Goal: Information Seeking & Learning: Learn about a topic

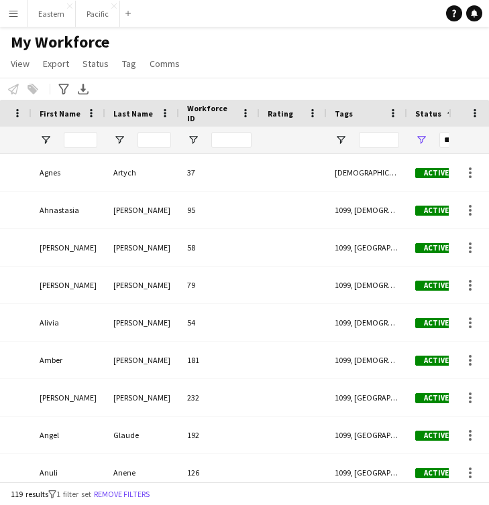
scroll to position [0, 81]
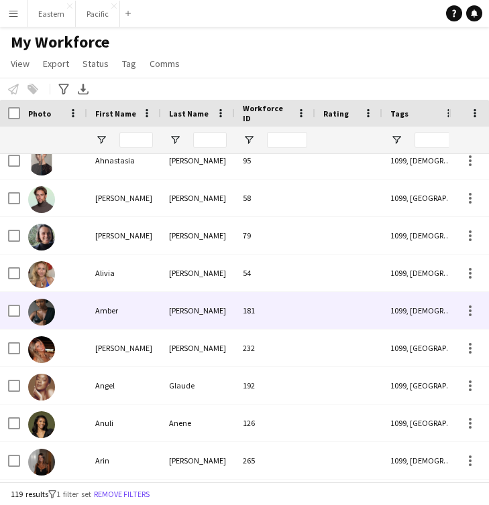
click at [171, 310] on div "[PERSON_NAME]" at bounding box center [198, 310] width 74 height 37
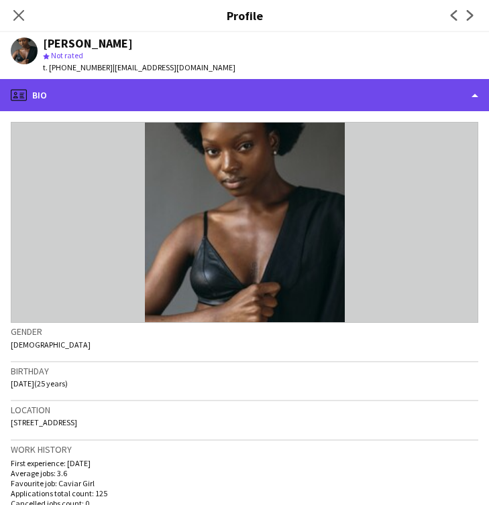
click at [456, 106] on div "profile Bio" at bounding box center [244, 95] width 489 height 32
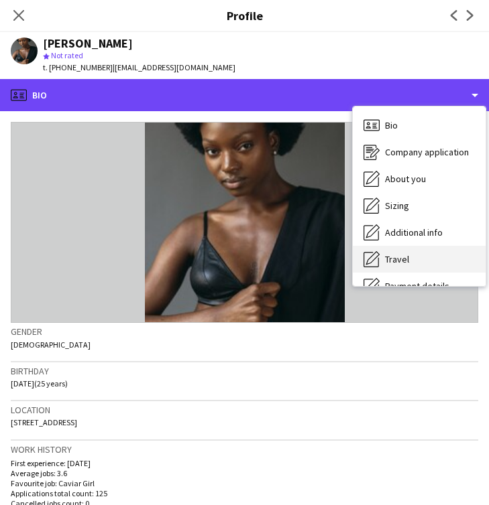
scroll to position [99, 0]
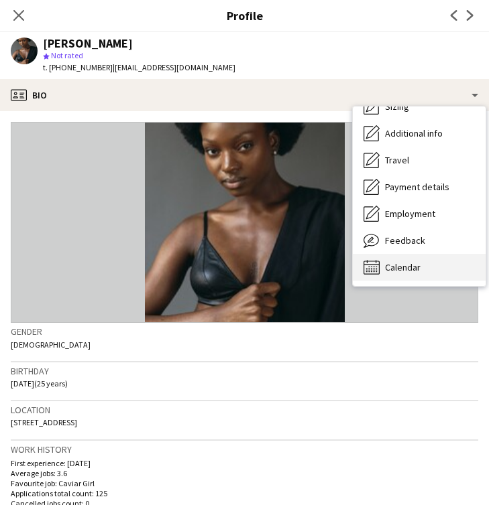
click at [408, 261] on div "Calendar Calendar" at bounding box center [419, 267] width 133 height 27
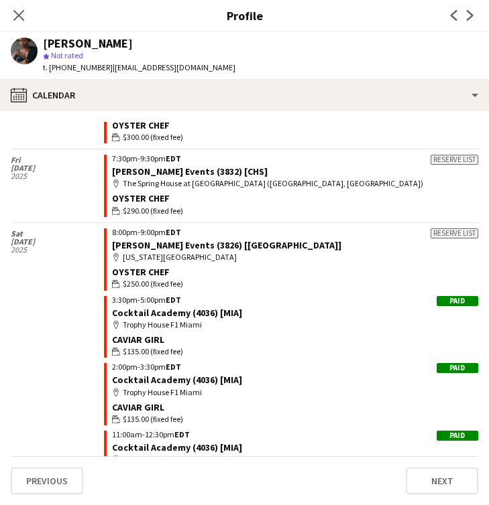
scroll to position [2937, 0]
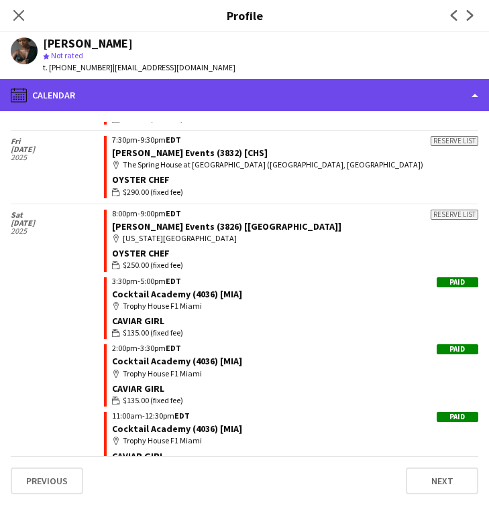
click at [471, 98] on div "calendar-full Calendar" at bounding box center [244, 95] width 489 height 32
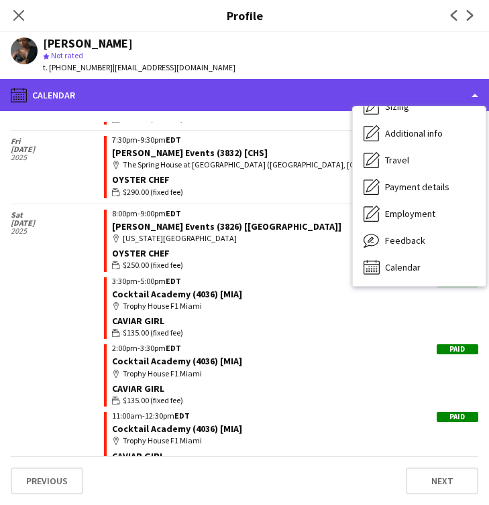
click at [300, 82] on div "calendar-full Calendar" at bounding box center [244, 95] width 489 height 32
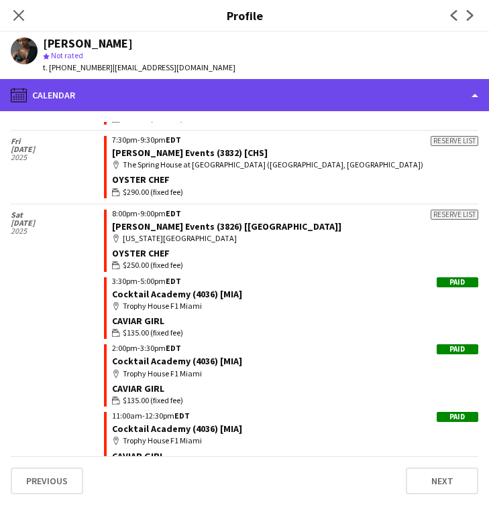
click at [430, 83] on div "calendar-full Calendar" at bounding box center [244, 95] width 489 height 32
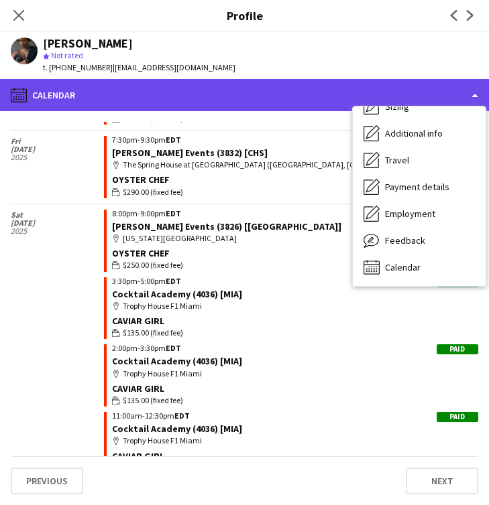
click at [430, 84] on div "calendar-full Calendar" at bounding box center [244, 95] width 489 height 32
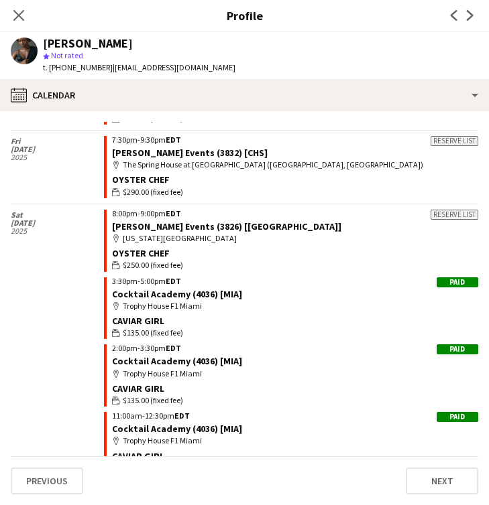
click at [450, 25] on div "Previous Next" at bounding box center [462, 15] width 54 height 31
click at [24, 10] on app-icon "Close pop-in" at bounding box center [18, 15] width 19 height 19
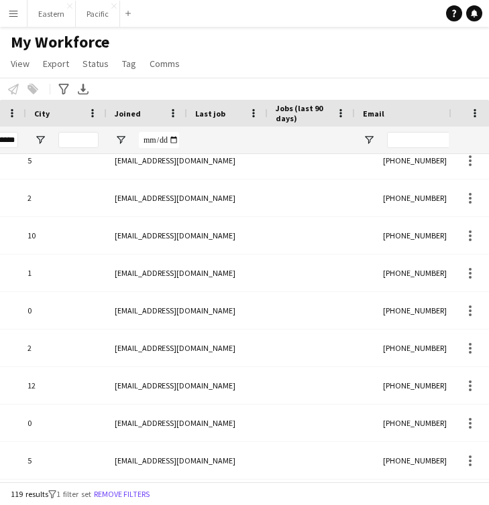
scroll to position [0, 996]
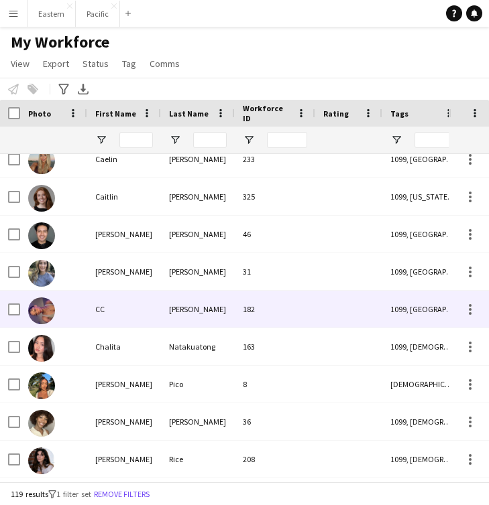
click at [123, 313] on div "CC" at bounding box center [124, 309] width 74 height 37
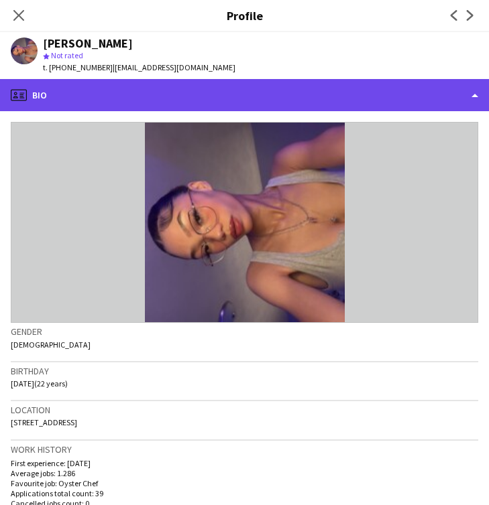
click at [383, 95] on div "profile Bio" at bounding box center [244, 95] width 489 height 32
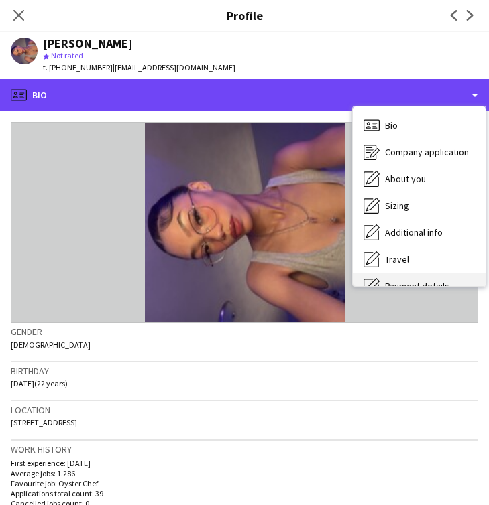
scroll to position [99, 0]
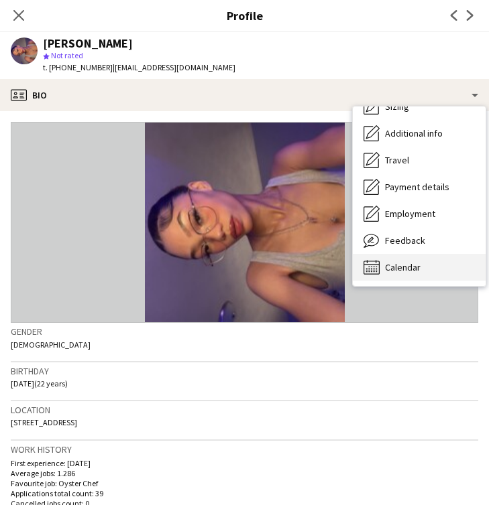
click at [404, 265] on span "Calendar" at bounding box center [403, 267] width 36 height 12
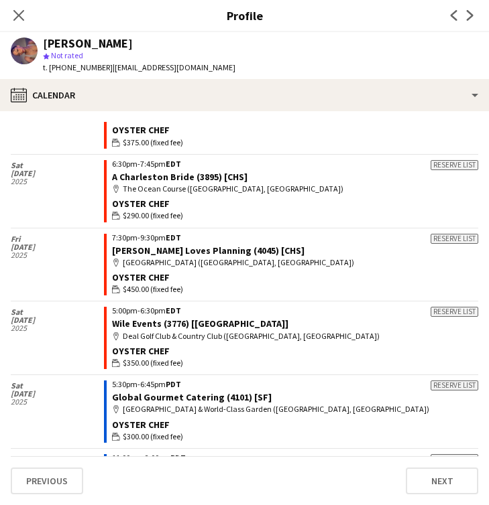
scroll to position [302, 0]
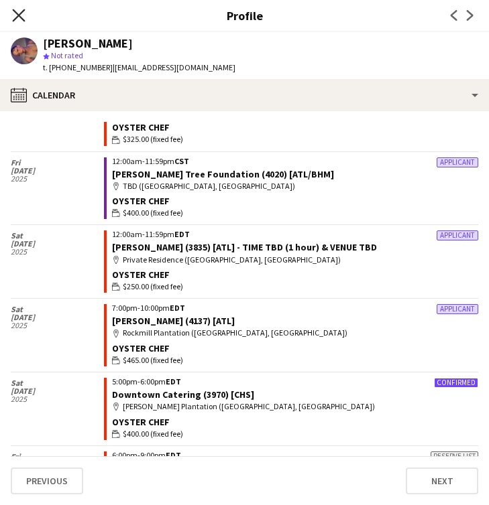
click at [15, 16] on icon "Close pop-in" at bounding box center [18, 15] width 13 height 13
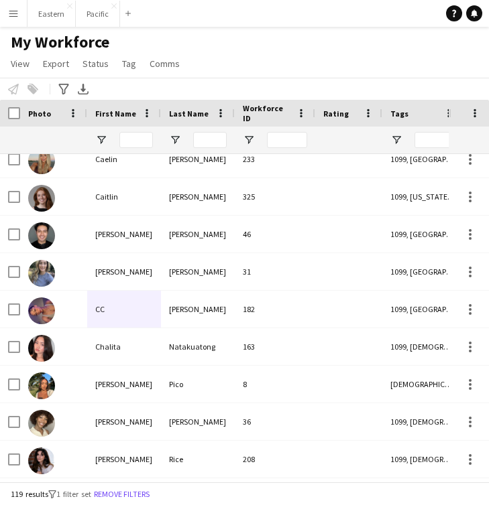
click at [109, 124] on div "First Name" at bounding box center [124, 113] width 58 height 27
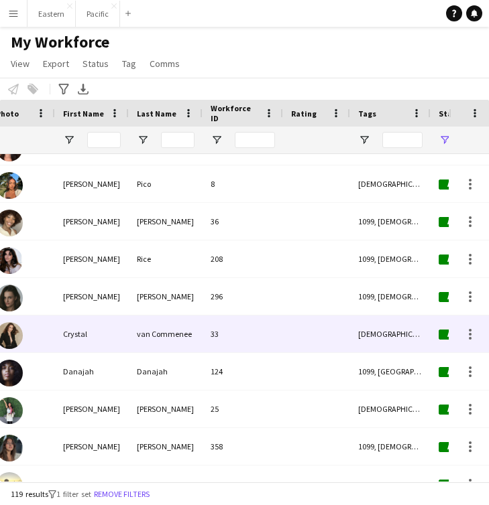
scroll to position [0, 60]
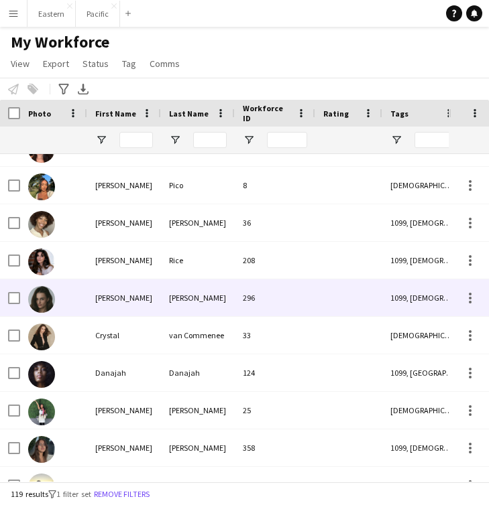
click at [111, 303] on div "[PERSON_NAME]" at bounding box center [124, 298] width 74 height 37
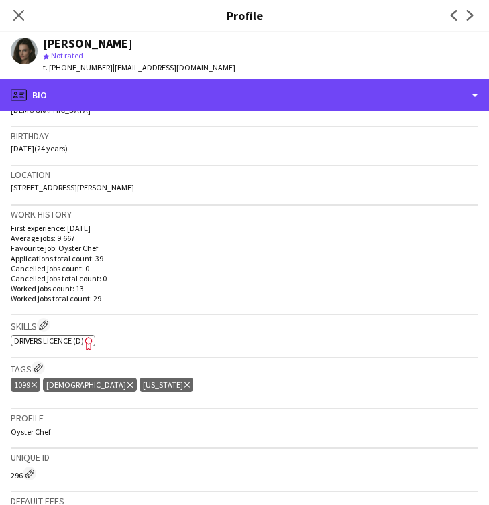
scroll to position [0, 0]
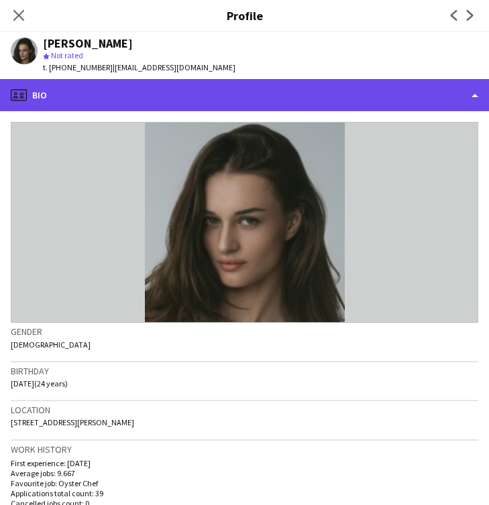
click at [265, 93] on div "profile Bio" at bounding box center [244, 95] width 489 height 32
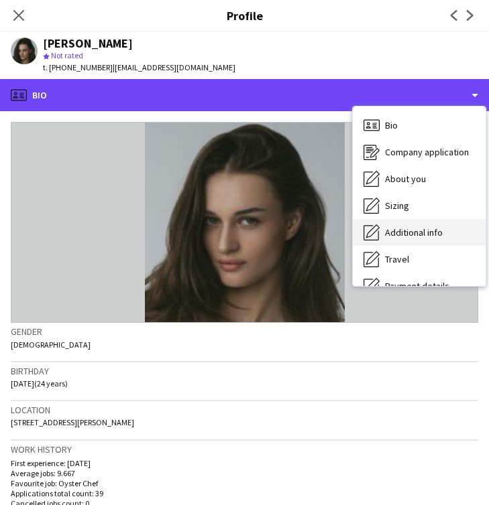
scroll to position [99, 0]
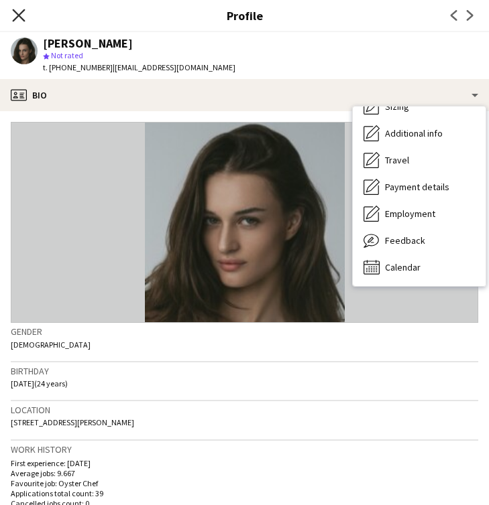
click at [13, 12] on icon "Close pop-in" at bounding box center [18, 15] width 13 height 13
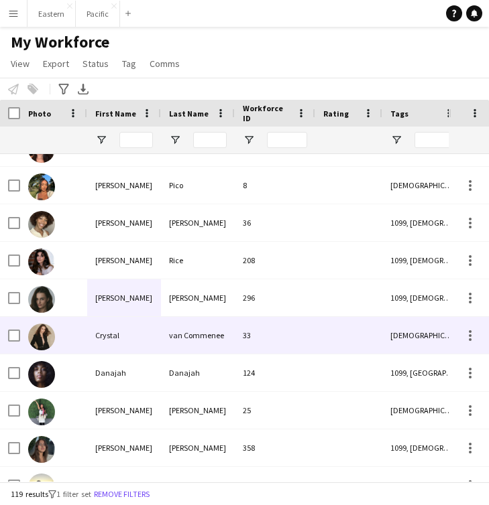
click at [131, 343] on div "Crystal" at bounding box center [124, 335] width 74 height 37
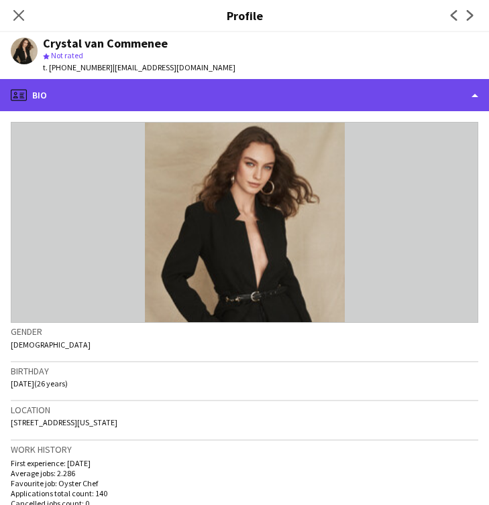
click at [455, 105] on div "profile Bio" at bounding box center [244, 95] width 489 height 32
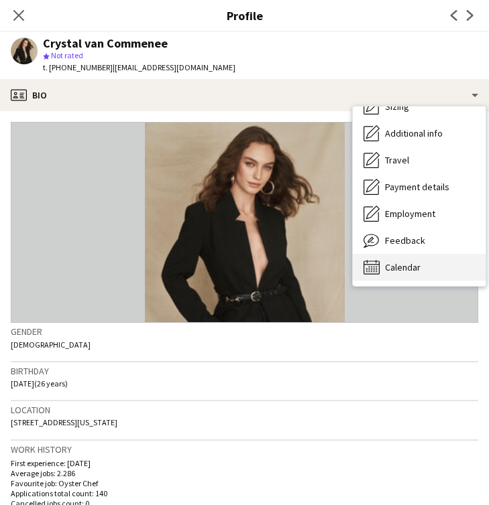
click at [414, 260] on div "Calendar Calendar" at bounding box center [419, 267] width 133 height 27
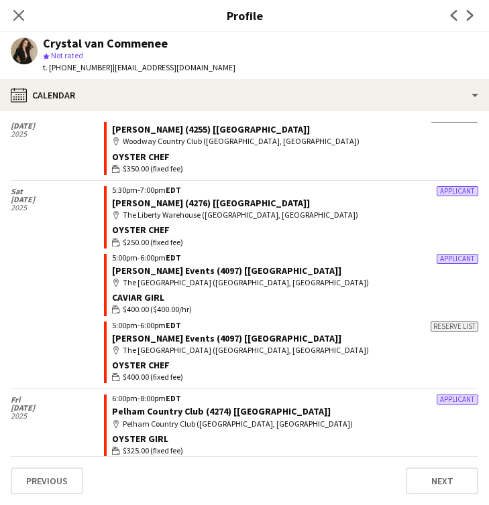
scroll to position [0, 0]
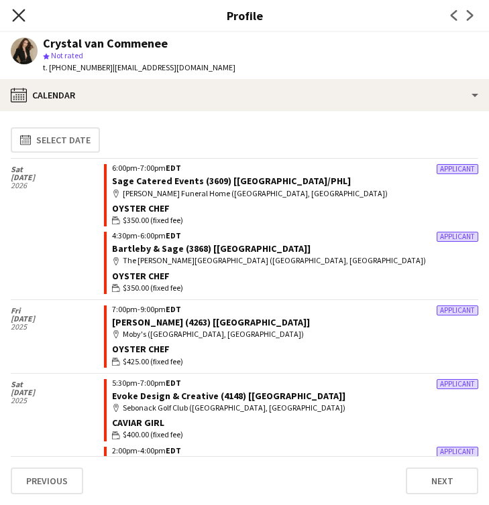
click at [15, 19] on icon at bounding box center [18, 15] width 13 height 13
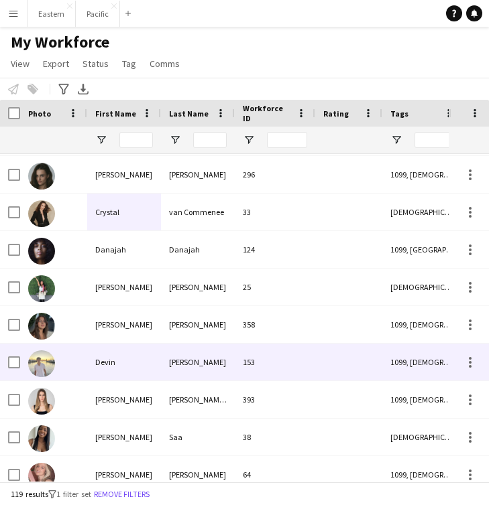
scroll to position [899, 0]
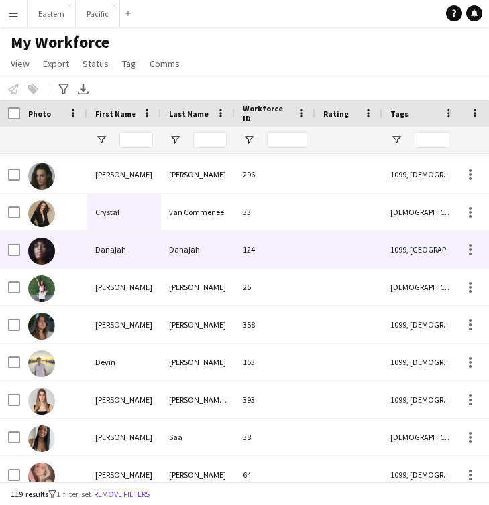
click at [206, 239] on div "Danajah" at bounding box center [198, 249] width 74 height 37
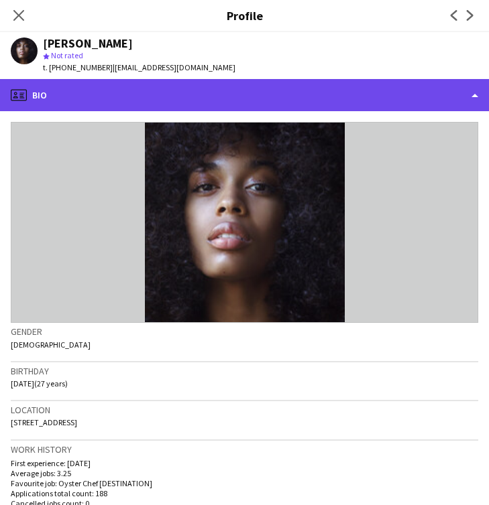
click at [379, 102] on div "profile Bio" at bounding box center [244, 95] width 489 height 32
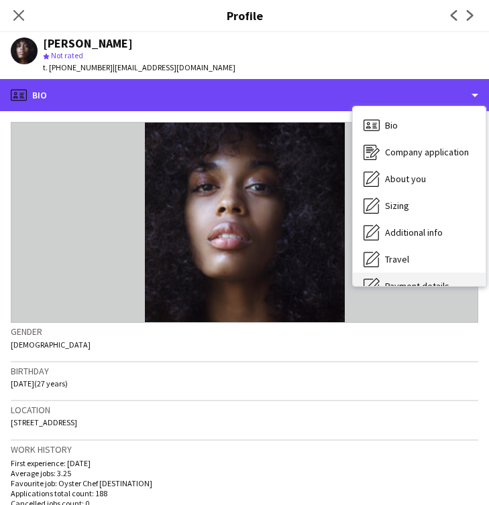
scroll to position [99, 0]
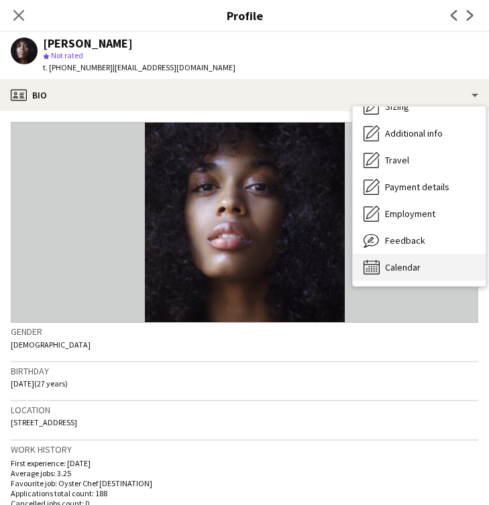
click at [415, 268] on span "Calendar" at bounding box center [403, 267] width 36 height 12
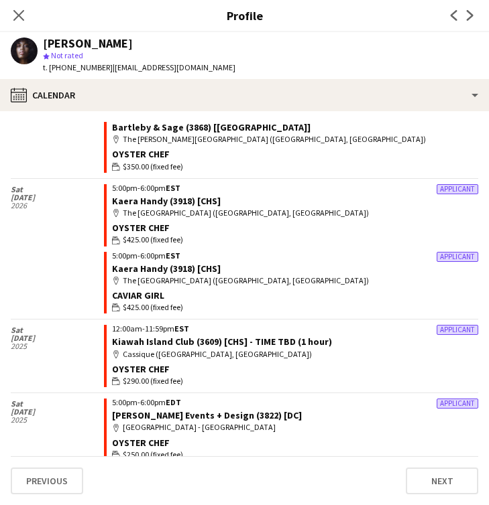
scroll to position [190, 0]
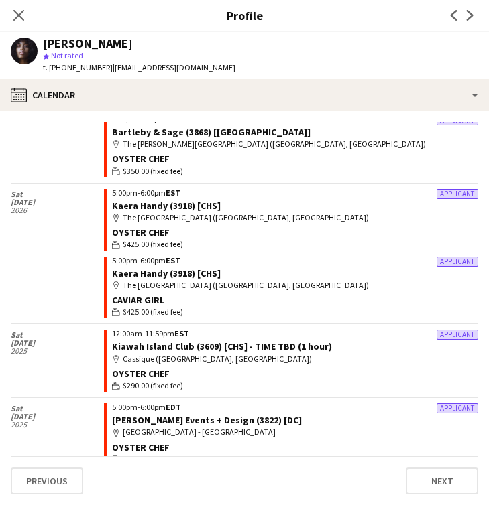
click at [24, 25] on div "Close pop-in" at bounding box center [19, 15] width 38 height 31
click at [15, 15] on icon "Close pop-in" at bounding box center [18, 15] width 13 height 13
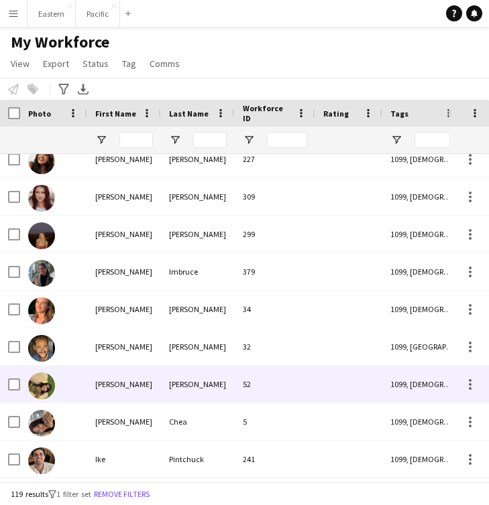
scroll to position [1255, 0]
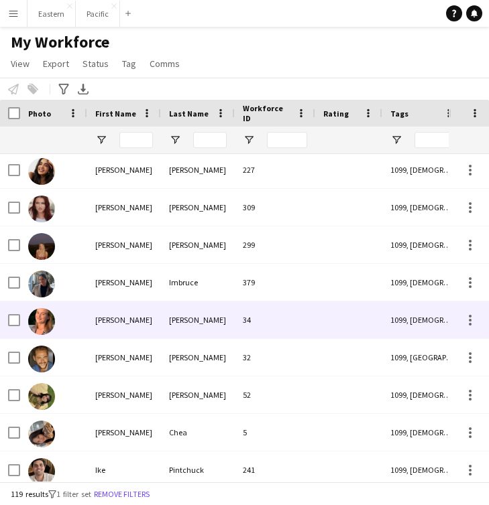
click at [159, 325] on div "[PERSON_NAME]" at bounding box center [124, 320] width 74 height 37
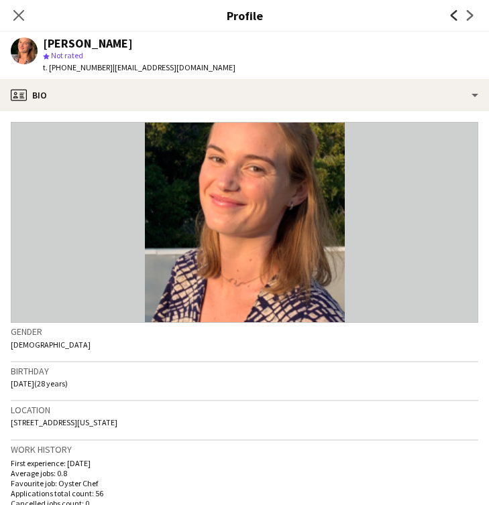
click at [451, 12] on icon "Previous" at bounding box center [454, 15] width 11 height 11
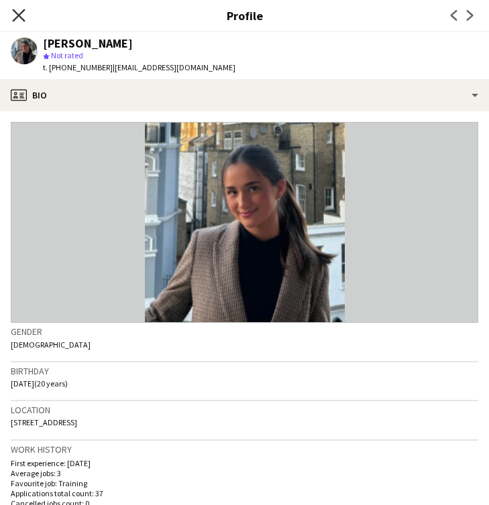
click at [14, 12] on icon "Close pop-in" at bounding box center [18, 15] width 13 height 13
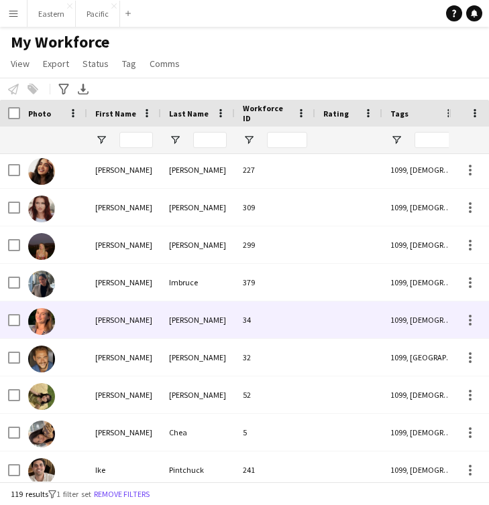
click at [212, 332] on div "[PERSON_NAME]" at bounding box center [198, 320] width 74 height 37
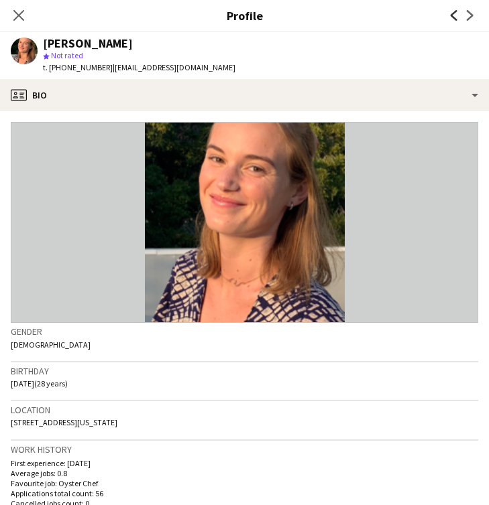
click at [457, 12] on icon "Previous" at bounding box center [454, 15] width 11 height 11
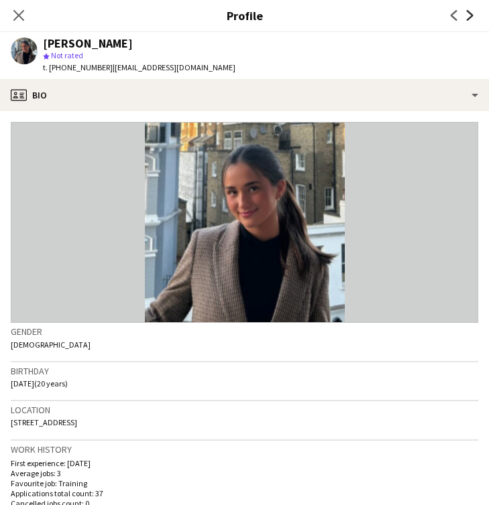
click at [471, 19] on icon "Next" at bounding box center [470, 15] width 11 height 11
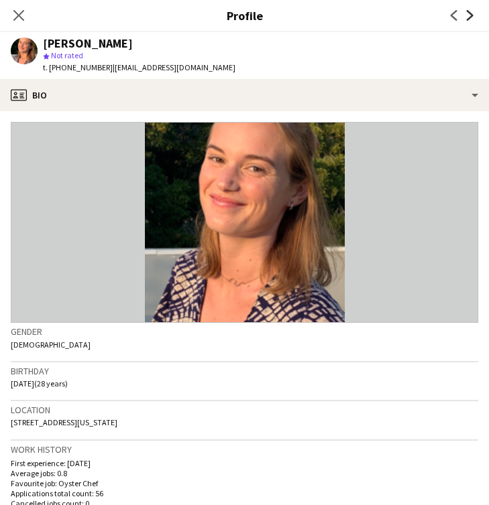
click at [471, 19] on icon "Next" at bounding box center [470, 15] width 11 height 11
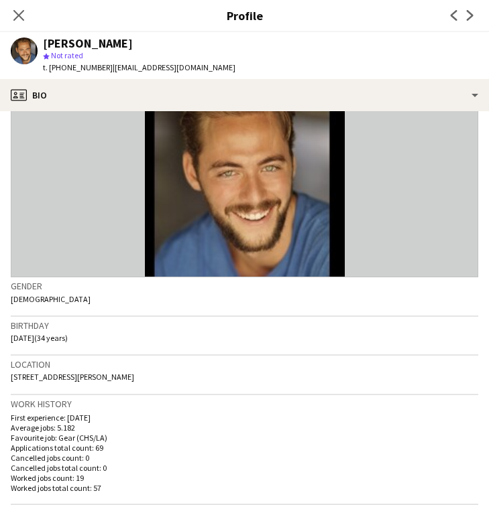
scroll to position [48, 0]
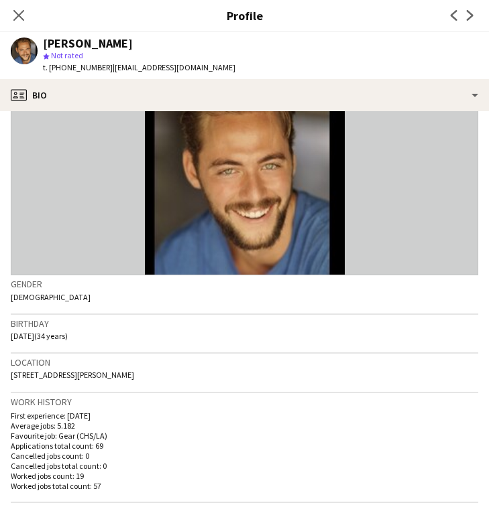
click at [470, 5] on div "Previous Next" at bounding box center [462, 15] width 54 height 31
click at [467, 11] on icon "Next" at bounding box center [470, 15] width 11 height 11
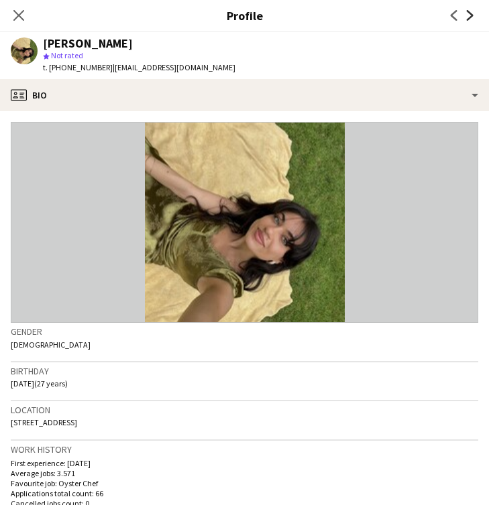
click at [469, 13] on icon at bounding box center [470, 15] width 7 height 11
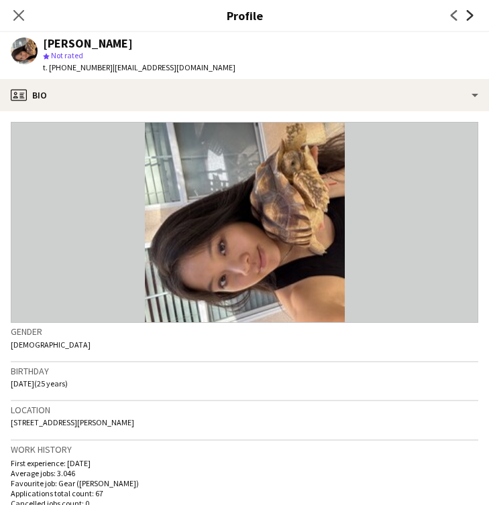
click at [473, 13] on icon "Next" at bounding box center [470, 15] width 11 height 11
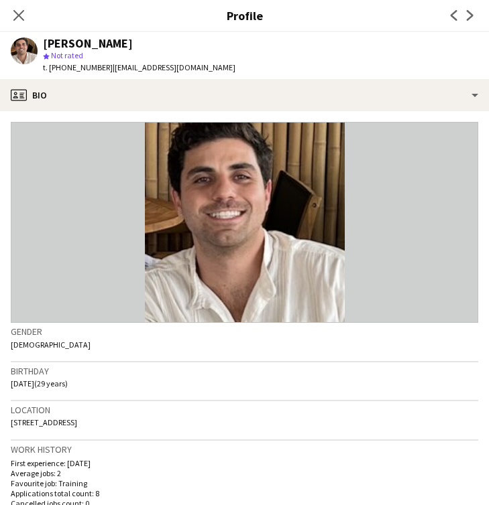
click at [477, 10] on app-icon "Next" at bounding box center [470, 15] width 16 height 16
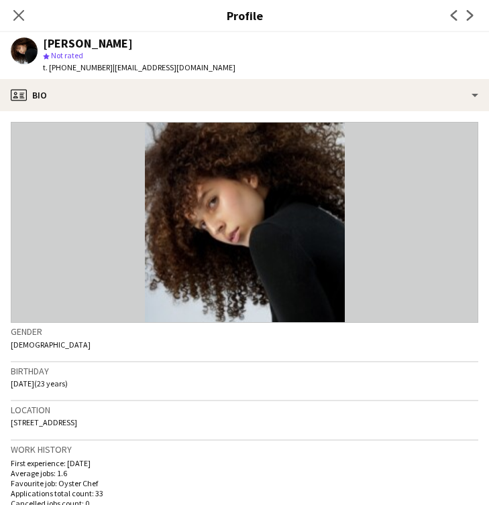
click at [476, 11] on app-icon "Next" at bounding box center [470, 15] width 16 height 16
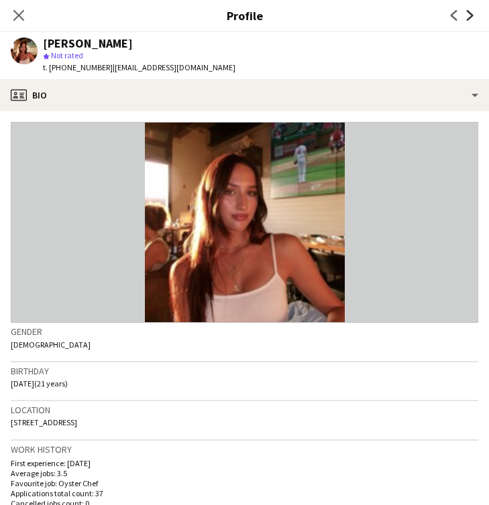
click at [472, 15] on icon at bounding box center [470, 15] width 7 height 11
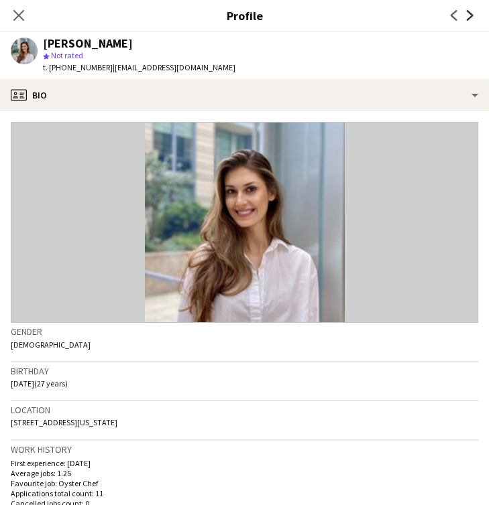
click at [472, 15] on icon at bounding box center [470, 15] width 7 height 11
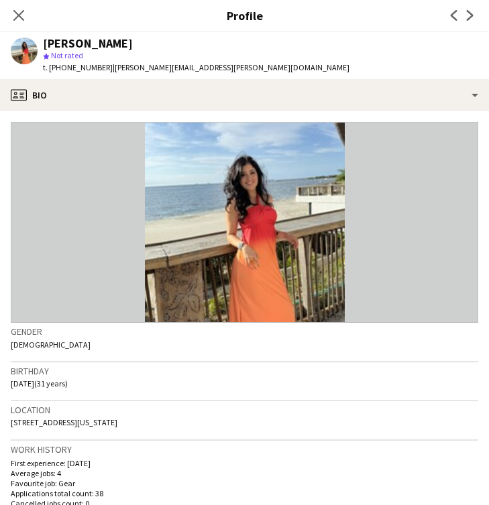
click at [473, 21] on app-icon "Next" at bounding box center [470, 15] width 16 height 16
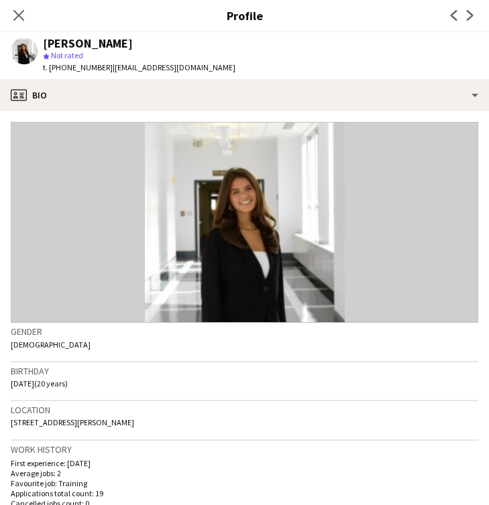
click at [469, 9] on app-icon "Next" at bounding box center [470, 15] width 16 height 16
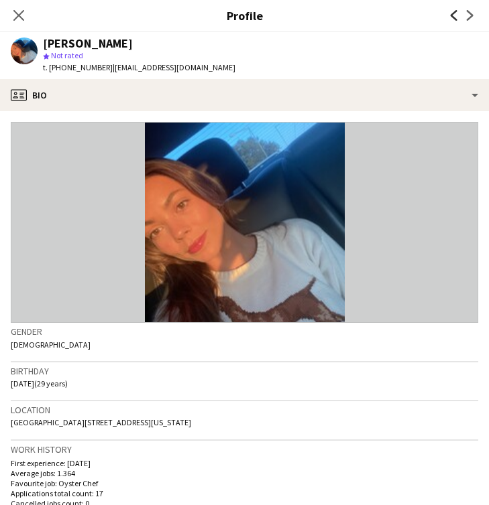
click at [449, 17] on icon "Previous" at bounding box center [454, 15] width 11 height 11
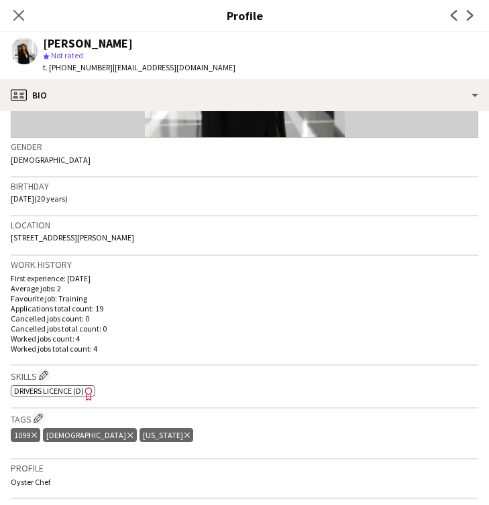
scroll to position [190, 0]
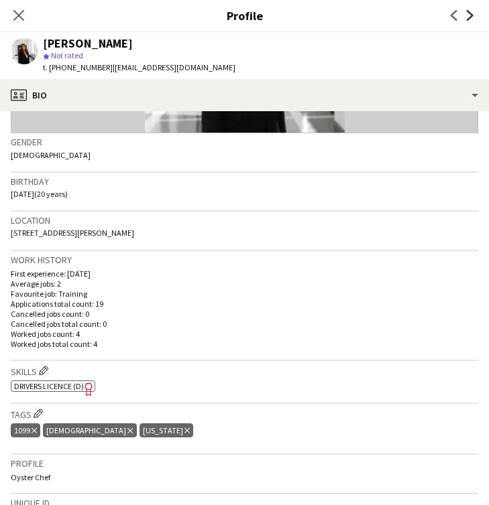
click at [465, 11] on icon "Next" at bounding box center [470, 15] width 11 height 11
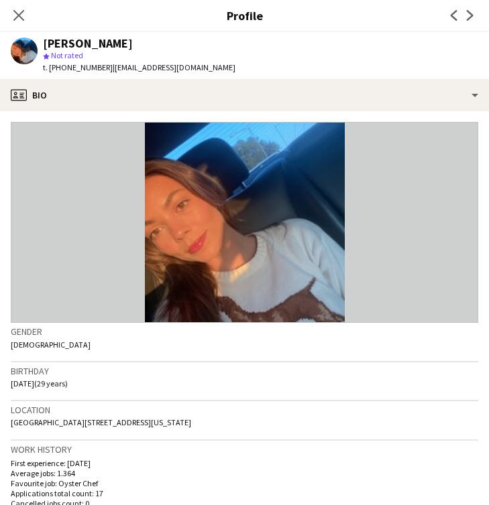
click at [469, 23] on div "Previous Next" at bounding box center [462, 15] width 54 height 31
click at [469, 23] on app-icon "Next" at bounding box center [470, 15] width 16 height 16
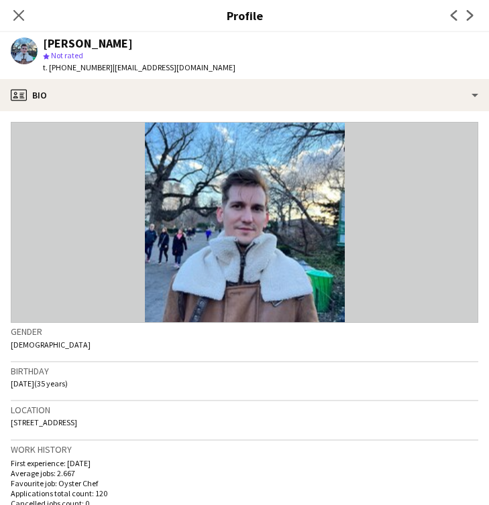
click at [469, 5] on div "Previous Next" at bounding box center [462, 15] width 54 height 31
click at [467, 13] on icon "Next" at bounding box center [470, 15] width 11 height 11
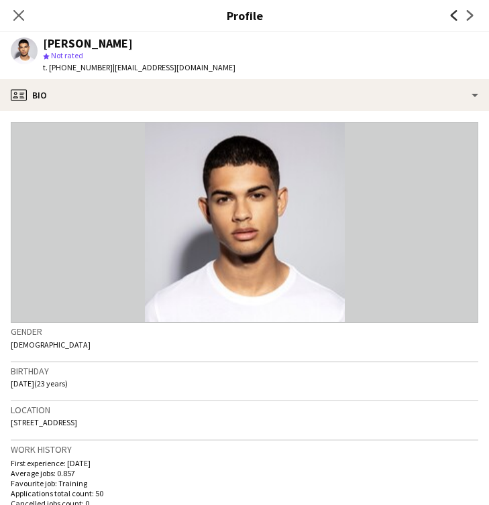
click at [456, 13] on icon "Previous" at bounding box center [454, 15] width 11 height 11
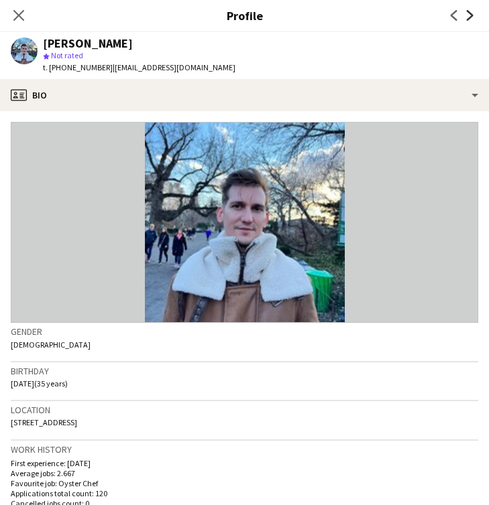
click at [466, 18] on icon "Next" at bounding box center [470, 15] width 11 height 11
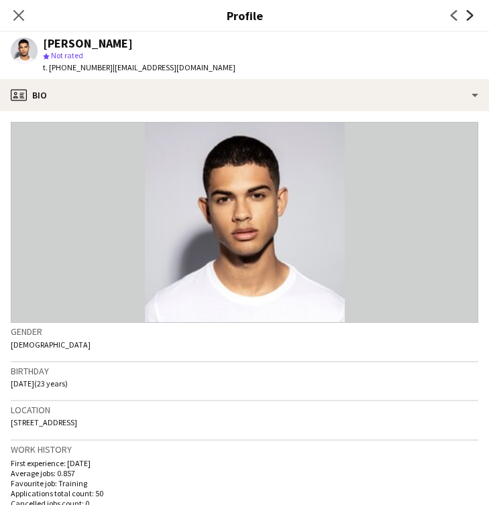
click at [471, 16] on icon at bounding box center [470, 15] width 7 height 11
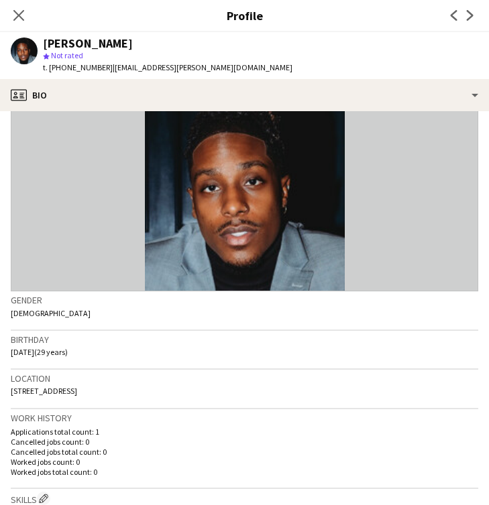
scroll to position [0, 0]
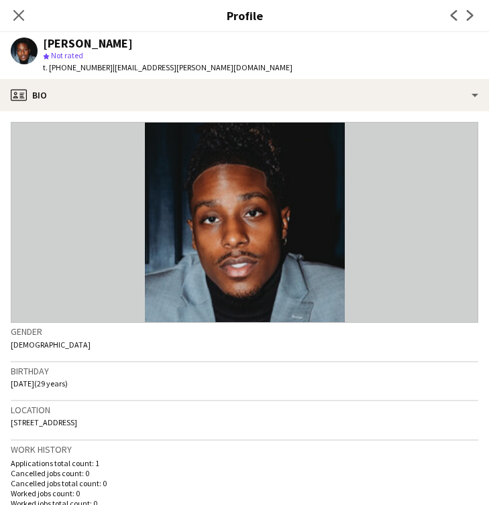
click at [390, 121] on app-crew-profile-bio "Gender [DEMOGRAPHIC_DATA] Birthday [DEMOGRAPHIC_DATA] (29 years) Location [STRE…" at bounding box center [244, 308] width 489 height 394
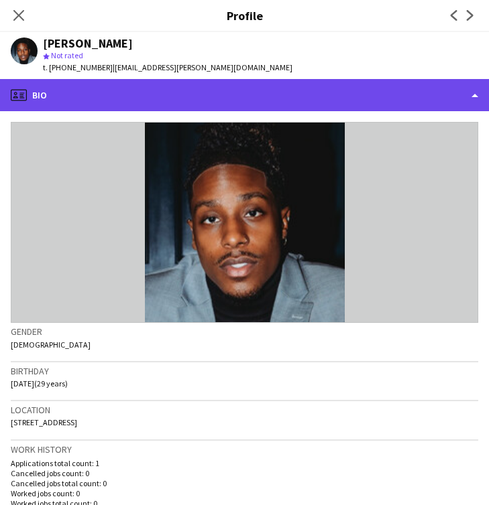
click at [403, 110] on div "profile Bio" at bounding box center [244, 95] width 489 height 32
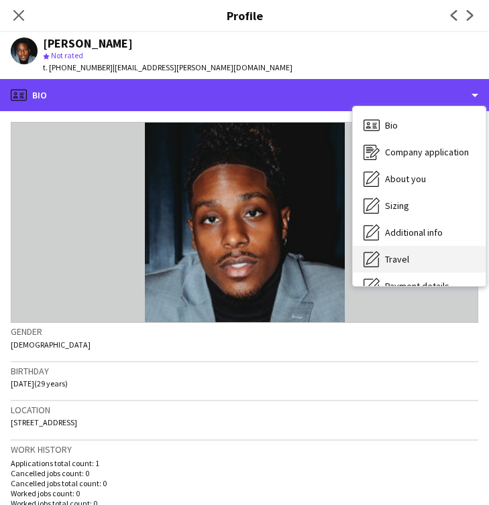
scroll to position [99, 0]
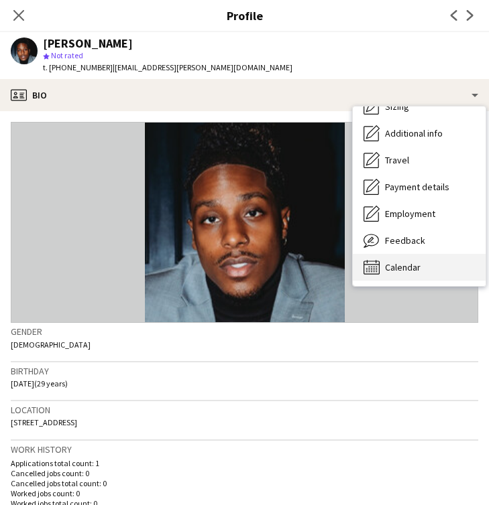
click at [419, 254] on div "Calendar Calendar" at bounding box center [419, 267] width 133 height 27
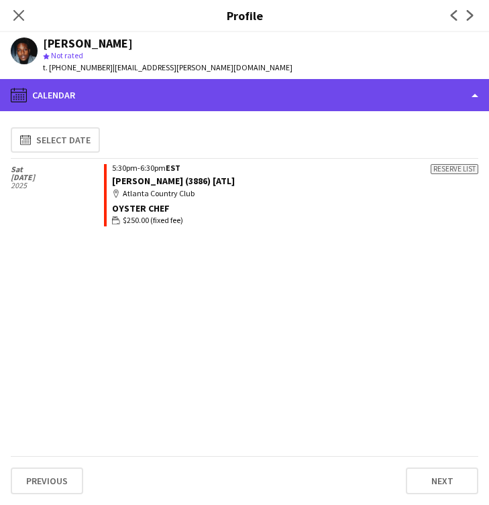
click at [331, 96] on div "calendar-full Calendar" at bounding box center [244, 95] width 489 height 32
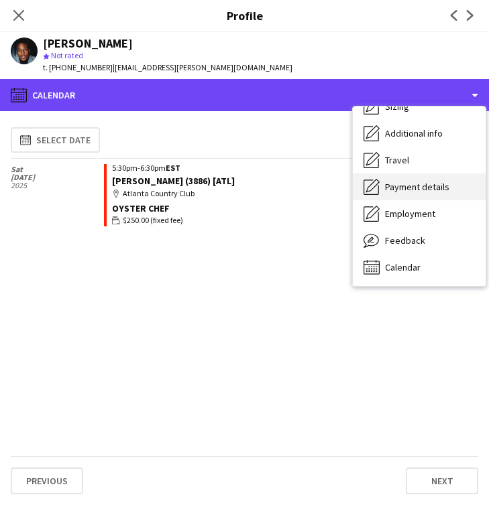
scroll to position [0, 0]
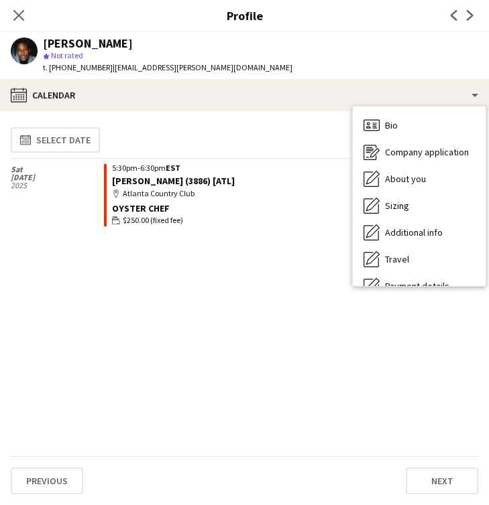
click at [314, 180] on app-crew-calendar-job-card "Reserve list 5:30pm-6:30pm EST [PERSON_NAME] (3886) [ATL] map-marker Atlanta Co…" at bounding box center [291, 195] width 374 height 62
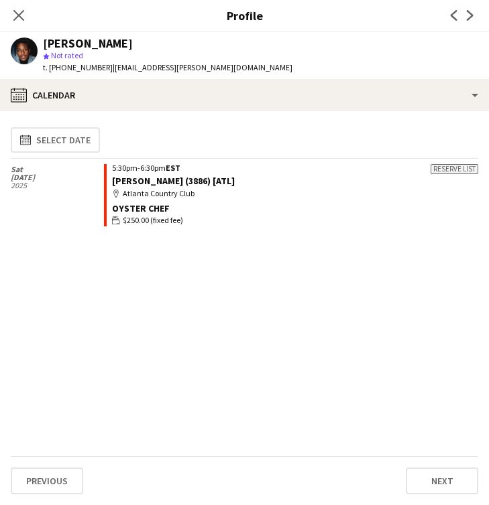
click at [469, 9] on app-icon "Next" at bounding box center [470, 15] width 16 height 16
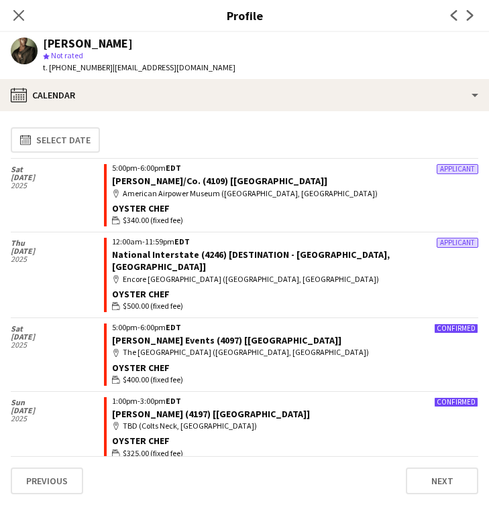
click at [467, 7] on div "Previous Next" at bounding box center [462, 15] width 54 height 31
click at [469, 10] on icon "Next" at bounding box center [470, 15] width 11 height 11
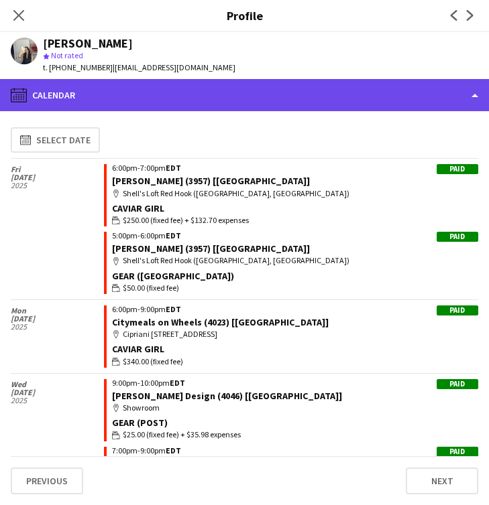
click at [205, 93] on div "calendar-full Calendar" at bounding box center [244, 95] width 489 height 32
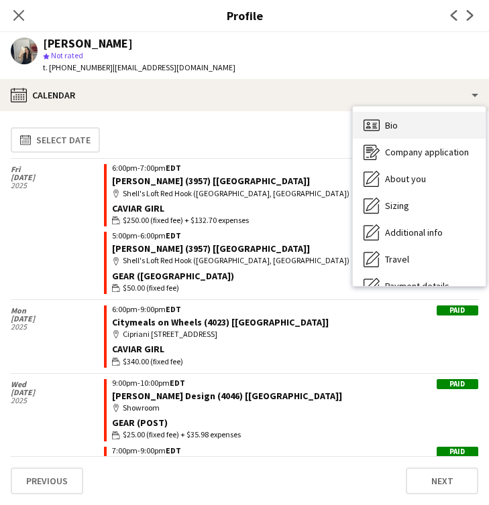
click at [419, 125] on div "Bio Bio" at bounding box center [419, 125] width 133 height 27
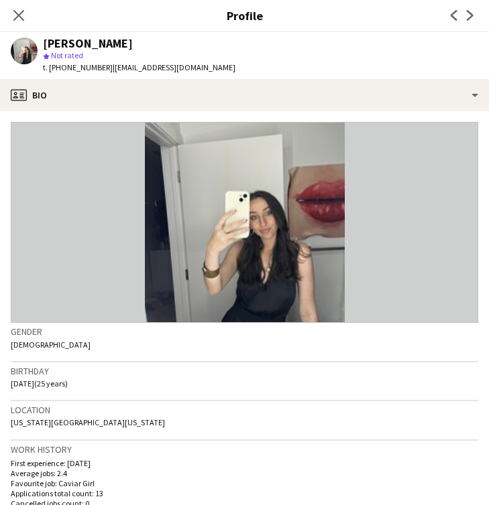
click at [477, 19] on app-icon "Next" at bounding box center [470, 15] width 16 height 16
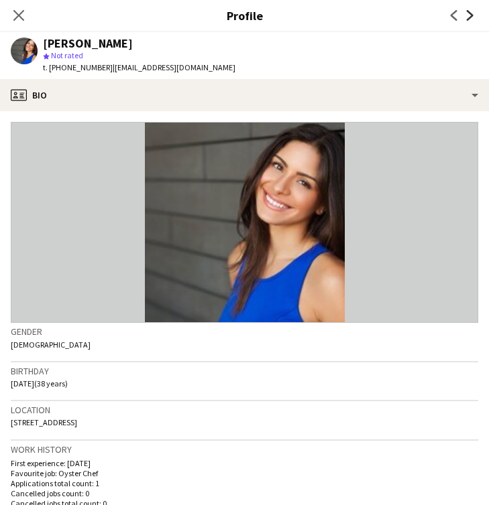
click at [470, 11] on icon "Next" at bounding box center [470, 15] width 11 height 11
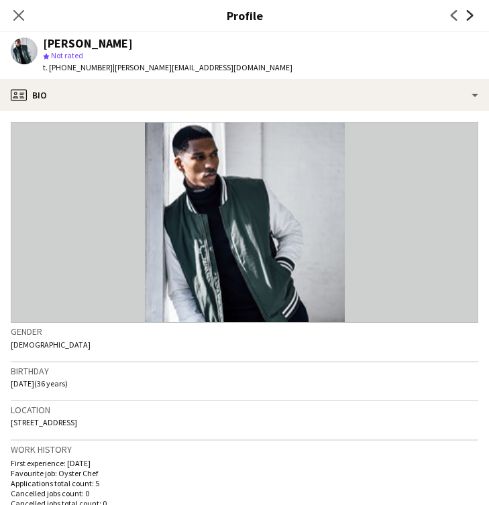
click at [470, 11] on icon "Next" at bounding box center [470, 15] width 11 height 11
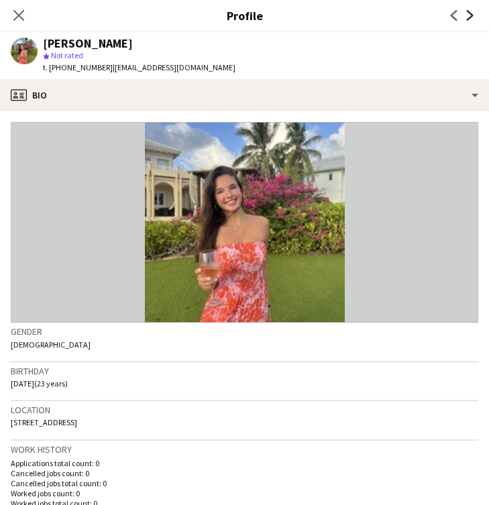
click at [470, 11] on icon "Next" at bounding box center [470, 15] width 11 height 11
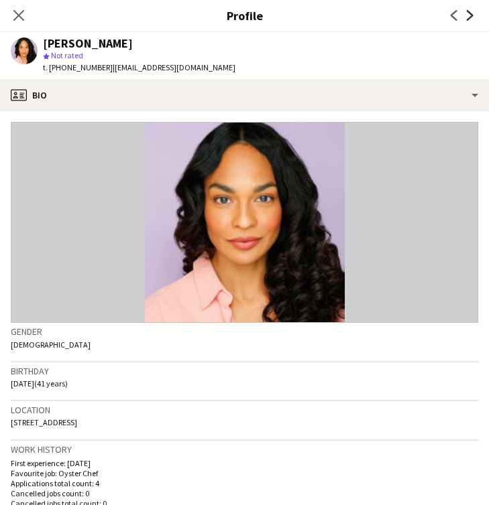
click at [467, 17] on icon "Next" at bounding box center [470, 15] width 11 height 11
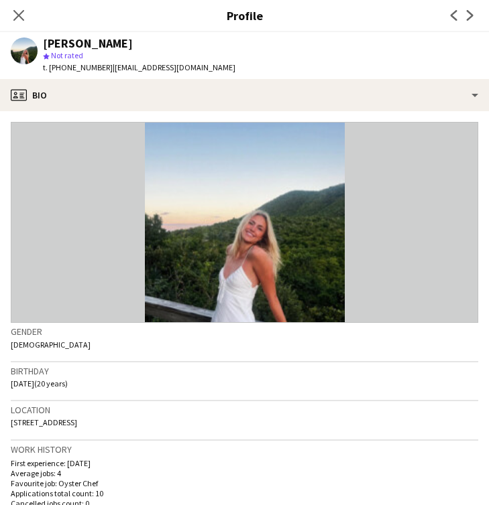
click at [475, 21] on app-icon "Next" at bounding box center [470, 15] width 16 height 16
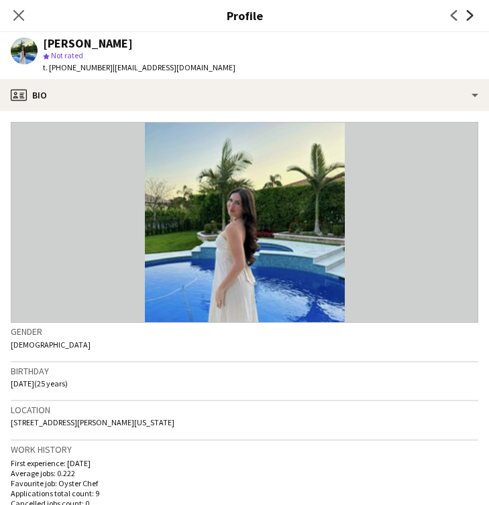
click at [471, 19] on icon "Next" at bounding box center [470, 15] width 11 height 11
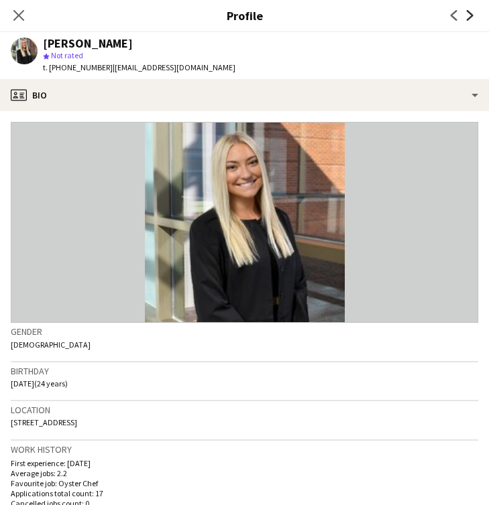
click at [471, 19] on icon "Next" at bounding box center [470, 15] width 11 height 11
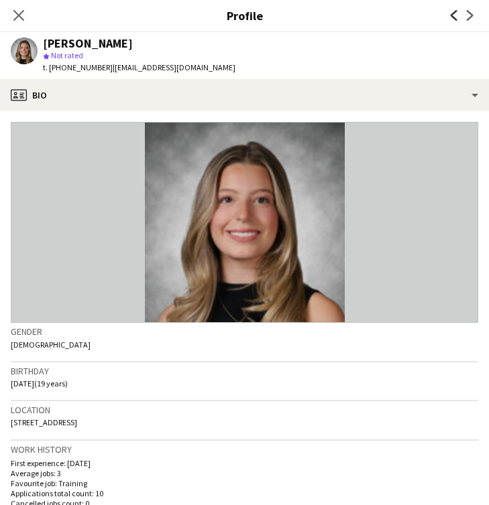
click at [453, 17] on icon at bounding box center [454, 15] width 7 height 11
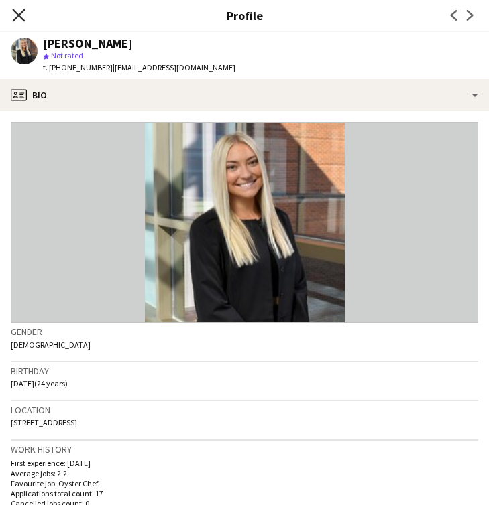
click at [15, 18] on icon at bounding box center [18, 15] width 13 height 13
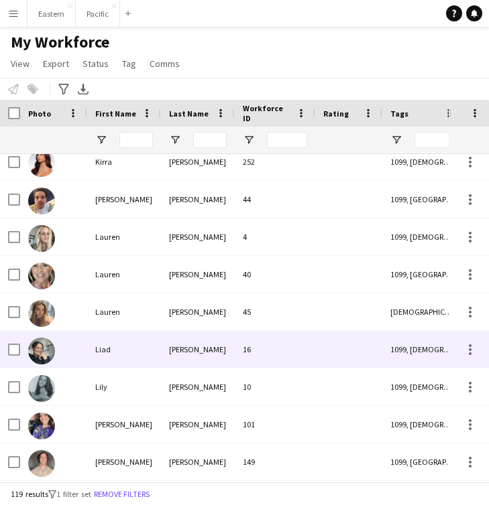
scroll to position [2430, 0]
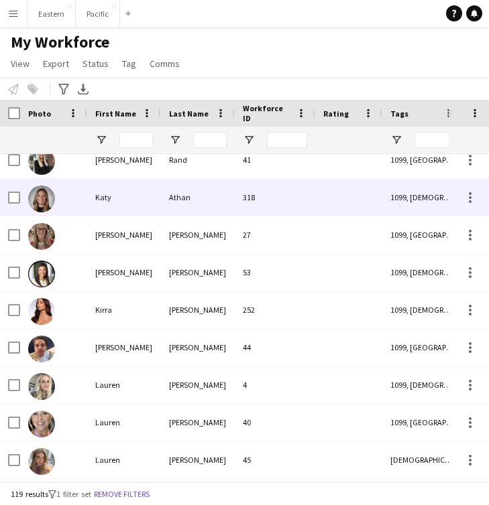
click at [160, 196] on div "Katy" at bounding box center [124, 197] width 74 height 37
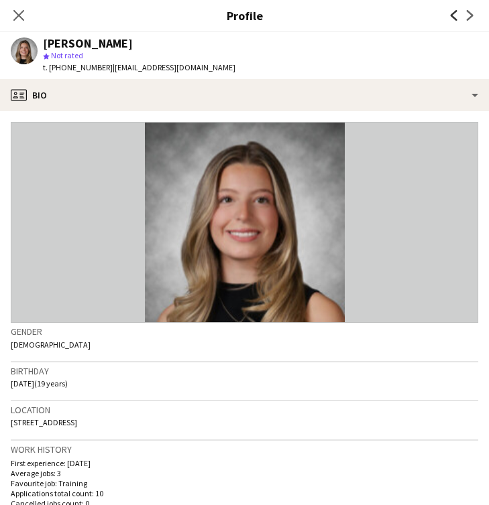
click at [455, 12] on icon at bounding box center [454, 15] width 7 height 11
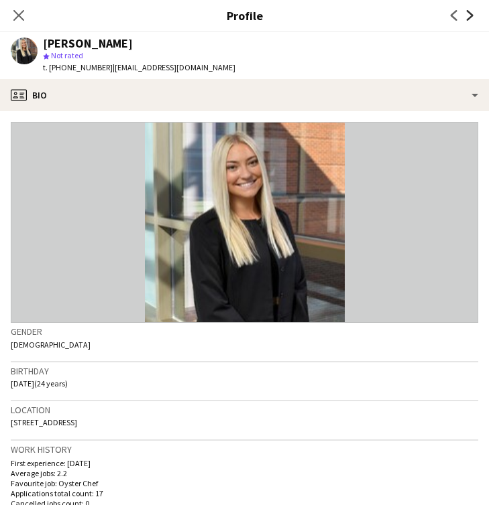
click at [471, 17] on icon "Next" at bounding box center [470, 15] width 11 height 11
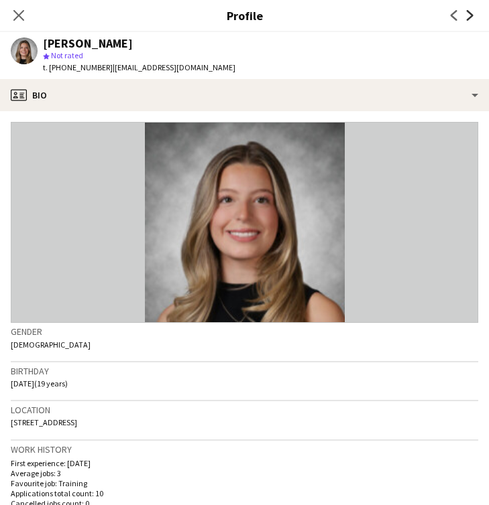
click at [470, 17] on icon "Next" at bounding box center [470, 15] width 11 height 11
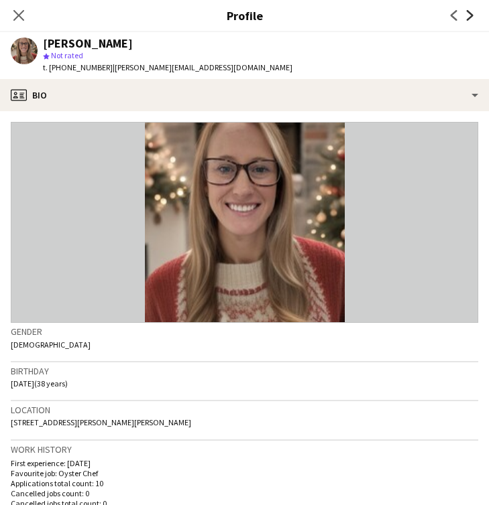
click at [470, 17] on icon at bounding box center [470, 15] width 7 height 11
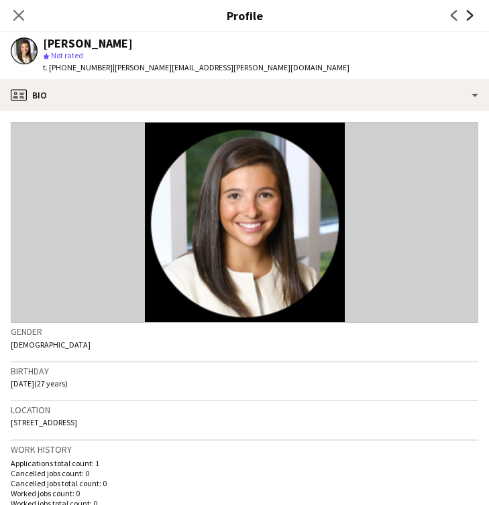
click at [470, 17] on icon at bounding box center [470, 15] width 7 height 11
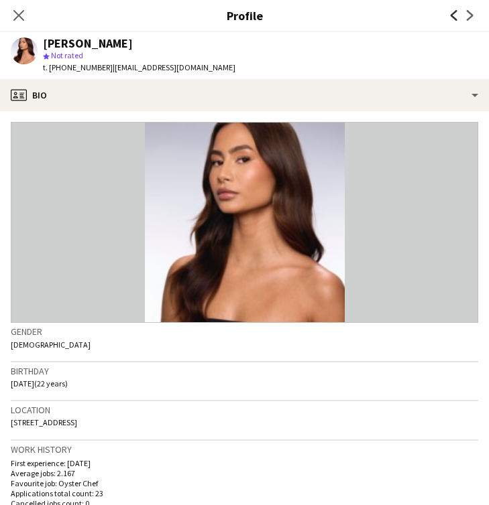
click at [454, 11] on icon "Previous" at bounding box center [454, 15] width 11 height 11
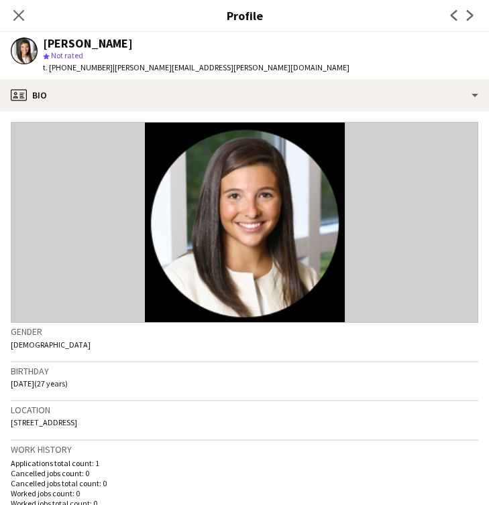
click at [476, 26] on div "Previous Next" at bounding box center [462, 15] width 54 height 31
click at [467, 11] on icon at bounding box center [470, 15] width 7 height 11
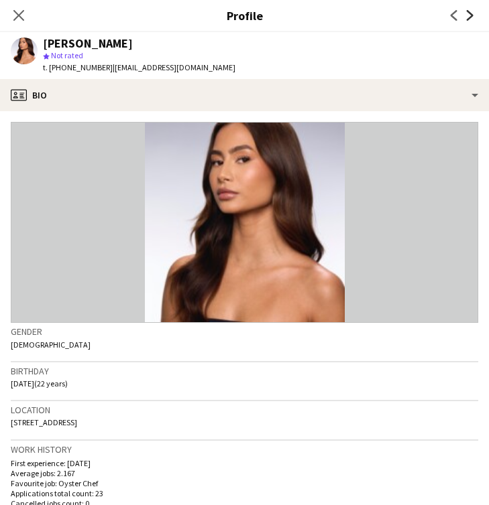
click at [471, 19] on icon "Next" at bounding box center [470, 15] width 11 height 11
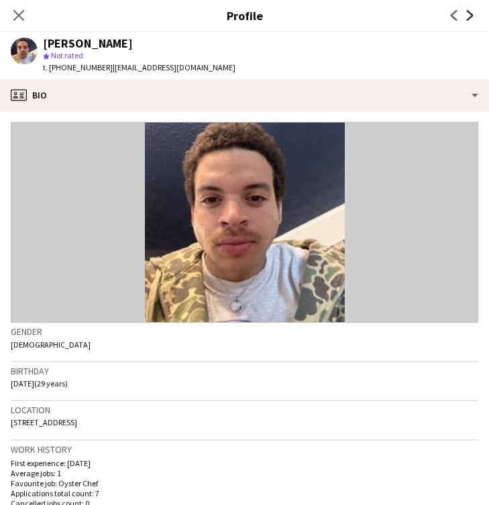
click at [471, 18] on icon "Next" at bounding box center [470, 15] width 11 height 11
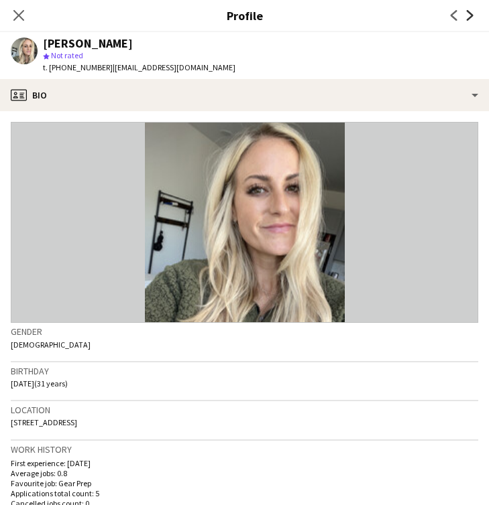
click at [471, 18] on icon "Next" at bounding box center [470, 15] width 11 height 11
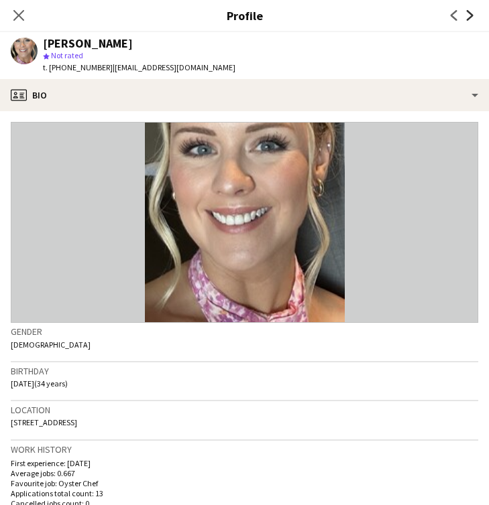
click at [471, 18] on icon "Next" at bounding box center [470, 15] width 11 height 11
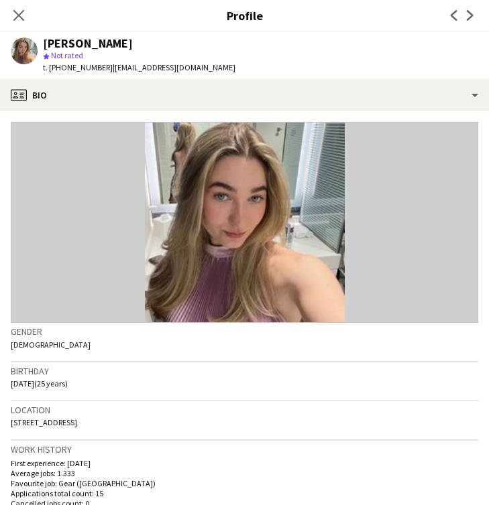
click at [467, 9] on app-icon "Next" at bounding box center [470, 15] width 16 height 16
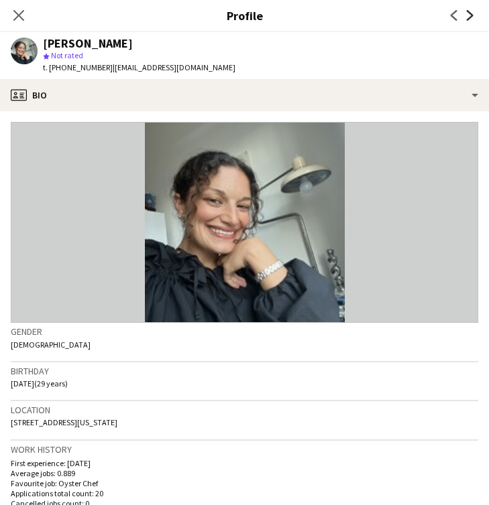
click at [473, 19] on icon "Next" at bounding box center [470, 15] width 11 height 11
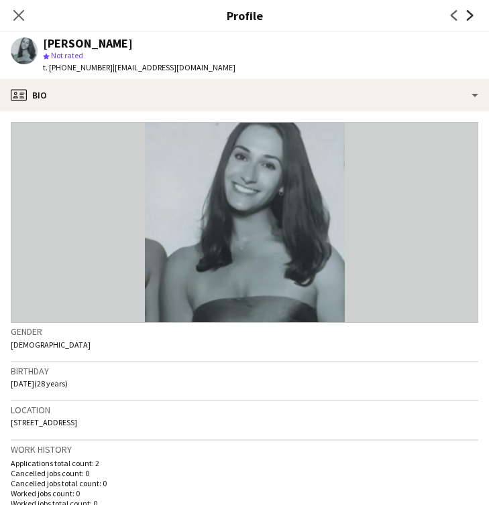
click at [473, 15] on icon "Next" at bounding box center [470, 15] width 11 height 11
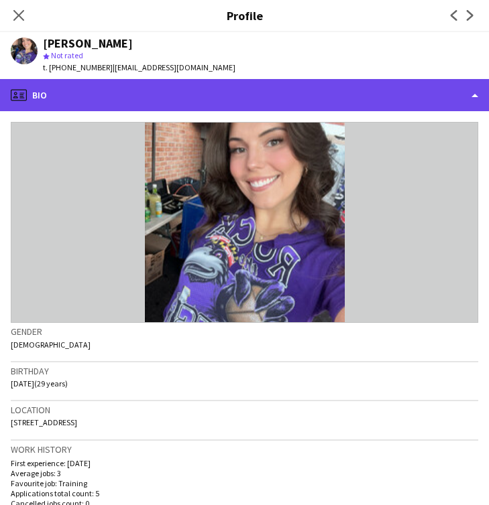
click at [444, 93] on div "profile Bio" at bounding box center [244, 95] width 489 height 32
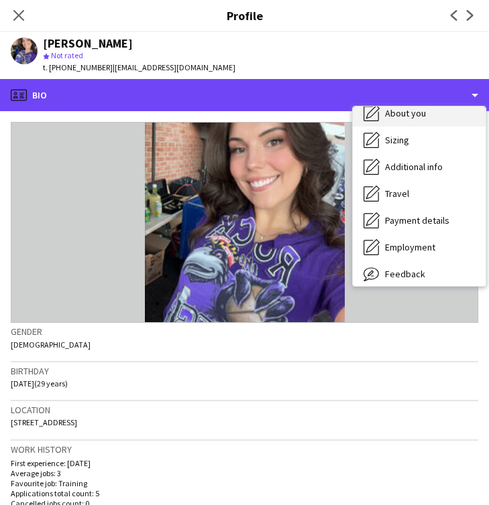
scroll to position [99, 0]
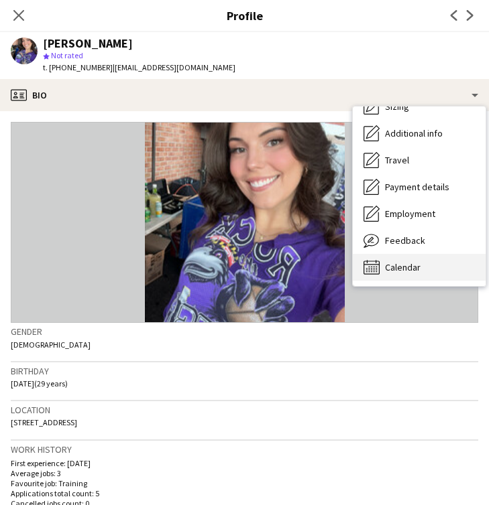
click at [422, 259] on div "Calendar Calendar" at bounding box center [419, 267] width 133 height 27
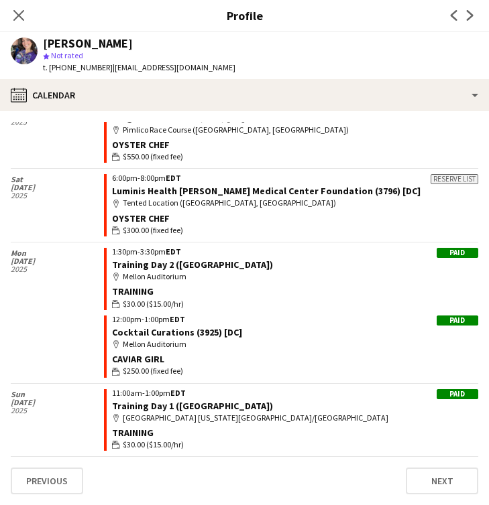
scroll to position [0, 0]
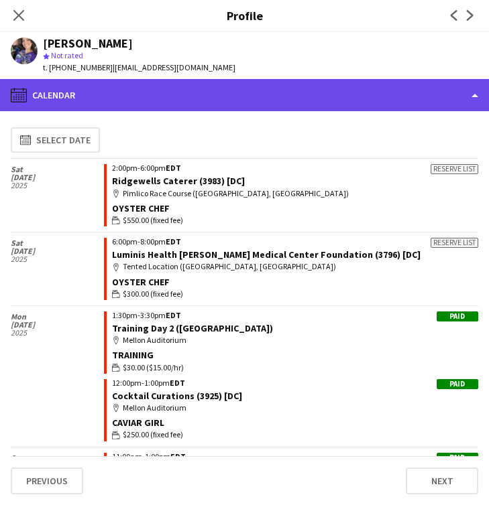
click at [296, 99] on div "calendar-full Calendar" at bounding box center [244, 95] width 489 height 32
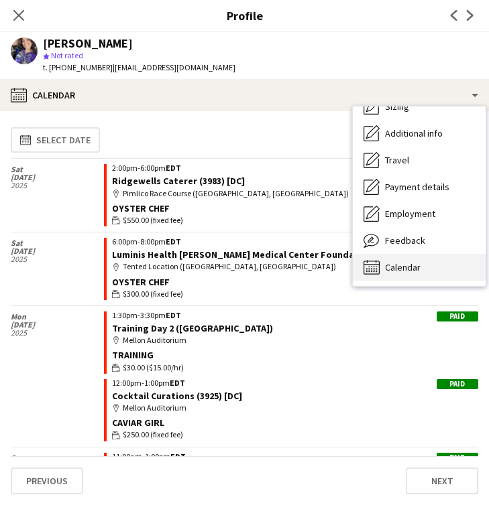
click at [427, 267] on div "Calendar Calendar" at bounding box center [419, 267] width 133 height 27
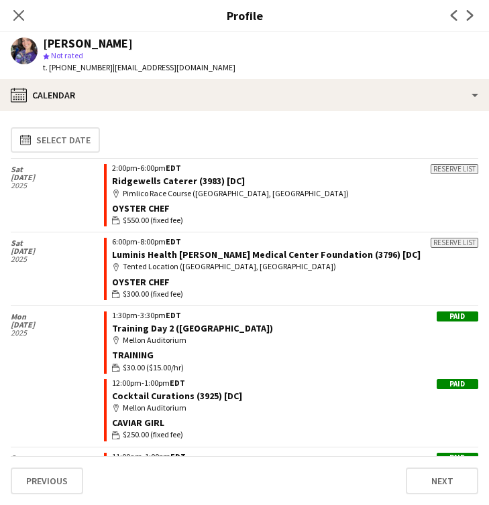
scroll to position [64, 0]
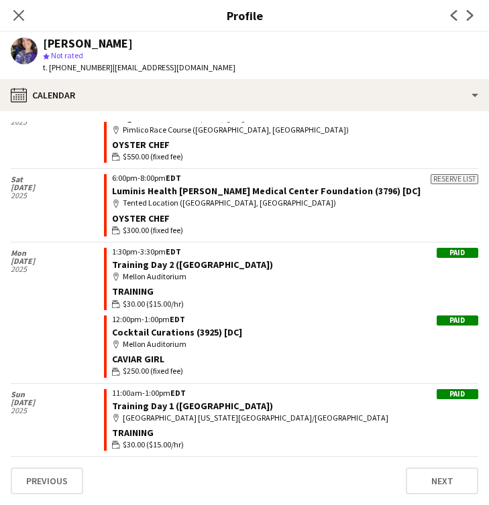
click at [475, 4] on div "Previous Next" at bounding box center [462, 15] width 54 height 31
click at [470, 16] on icon at bounding box center [470, 15] width 7 height 11
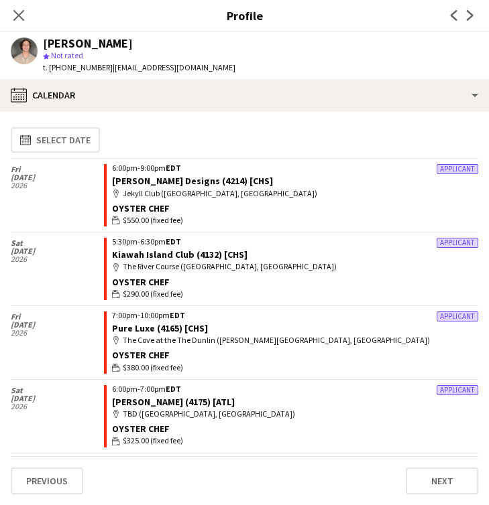
click at [256, 78] on app-profile-header "[PERSON_NAME] star Not rated t. [PHONE_NUMBER] | [EMAIL_ADDRESS][DOMAIN_NAME]" at bounding box center [244, 55] width 489 height 47
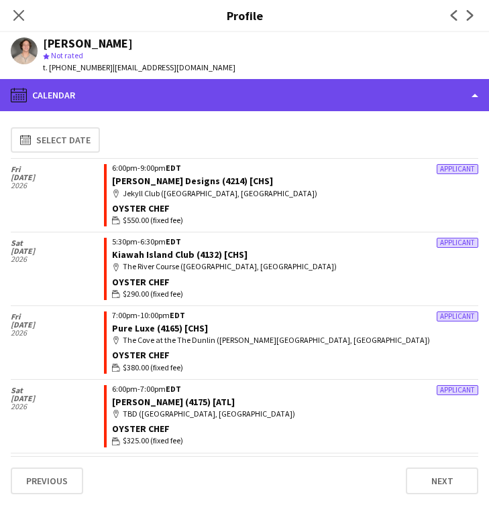
click at [256, 93] on div "calendar-full Calendar" at bounding box center [244, 95] width 489 height 32
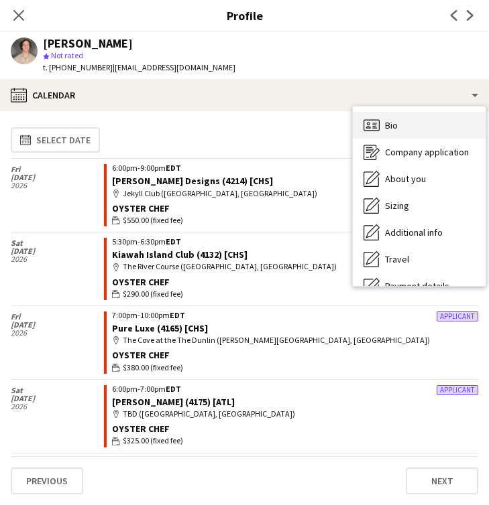
click at [418, 117] on div "Bio Bio" at bounding box center [419, 125] width 133 height 27
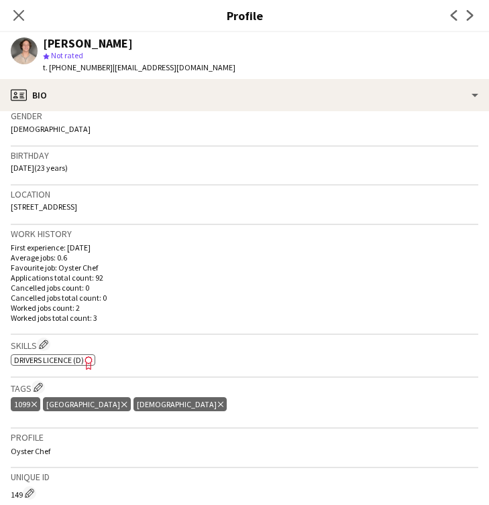
scroll to position [218, 0]
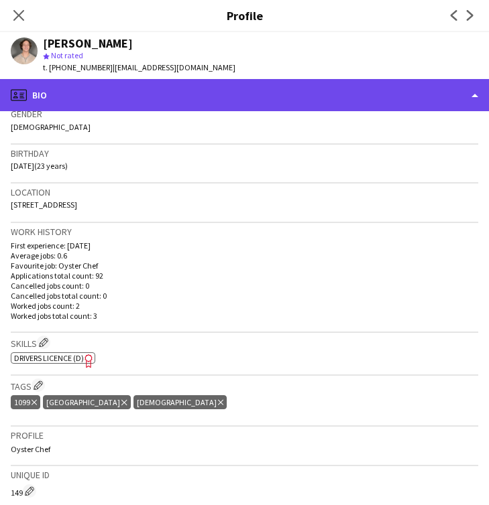
click at [475, 82] on div "profile Bio" at bounding box center [244, 95] width 489 height 32
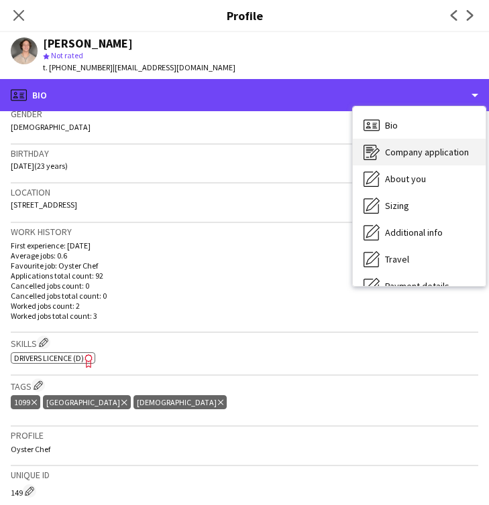
scroll to position [99, 0]
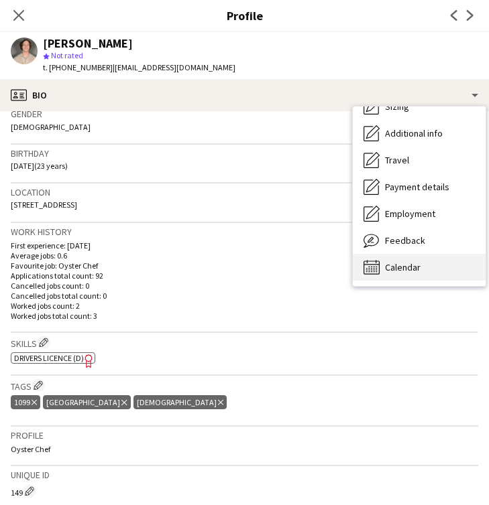
click at [403, 272] on span "Calendar" at bounding box center [403, 267] width 36 height 12
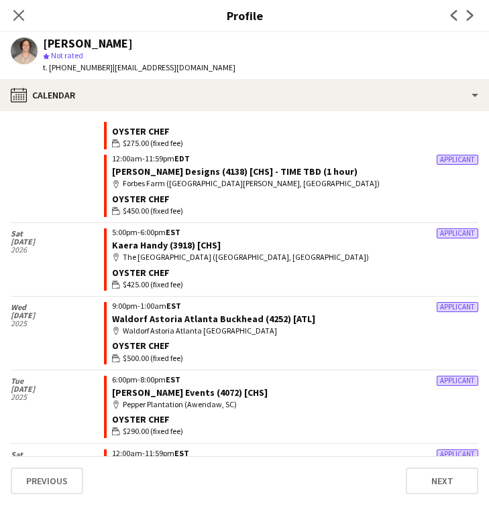
scroll to position [0, 0]
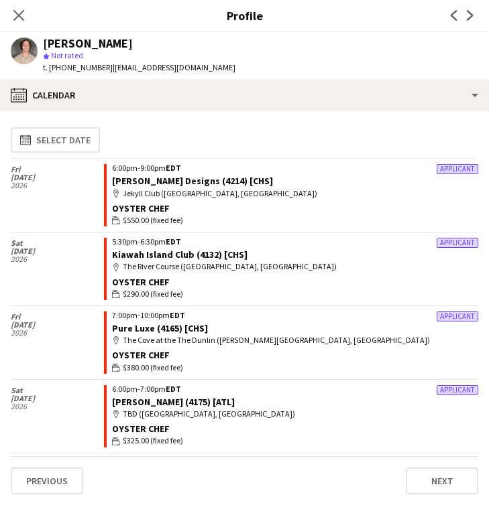
click at [196, 113] on app-calendar-tab "calendar-full Select date [DATE] Applicant 6:00pm-9:00pm EDT [PERSON_NAME] Desi…" at bounding box center [244, 308] width 489 height 394
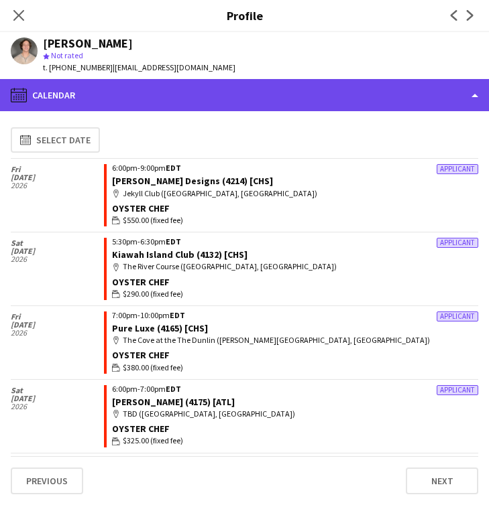
click at [215, 103] on div "calendar-full Calendar" at bounding box center [244, 95] width 489 height 32
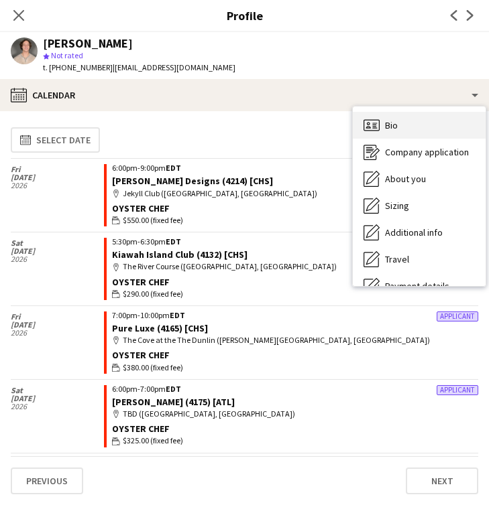
click at [424, 124] on div "Bio Bio" at bounding box center [419, 125] width 133 height 27
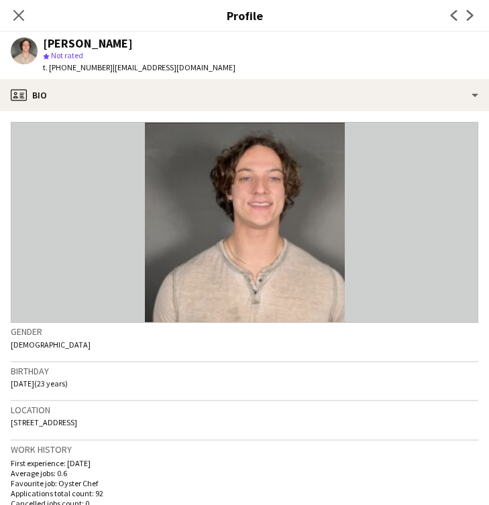
click at [471, 22] on app-icon "Next" at bounding box center [470, 15] width 16 height 16
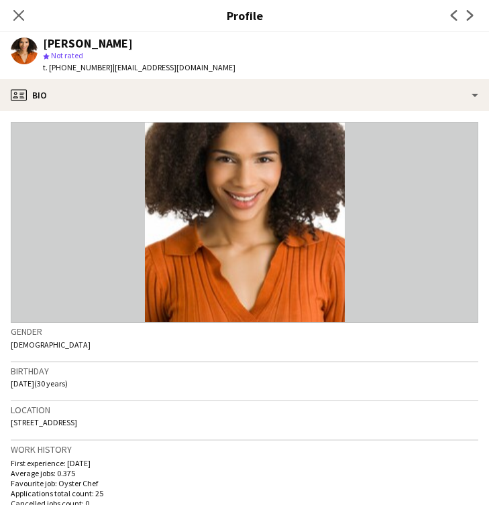
click at [453, 8] on app-icon "Previous" at bounding box center [454, 15] width 16 height 16
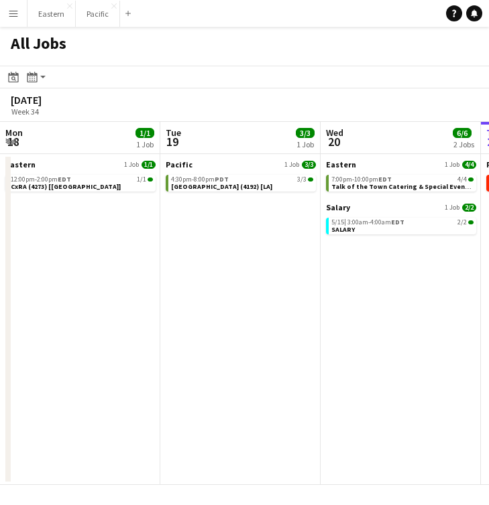
scroll to position [0, 320]
